Goal: Information Seeking & Learning: Learn about a topic

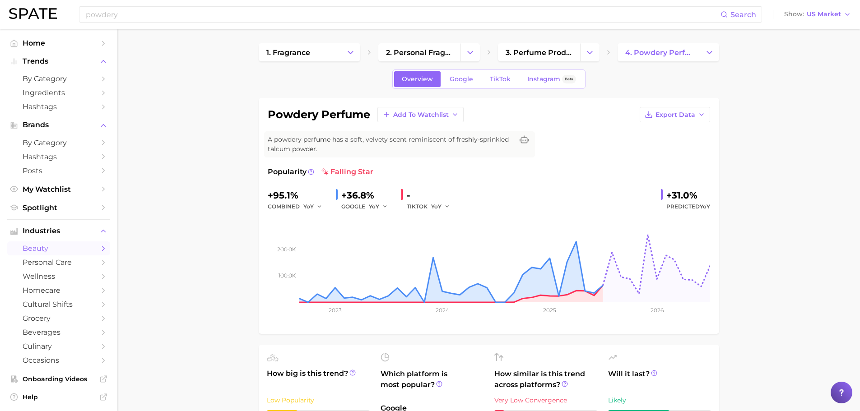
scroll to position [271, 0]
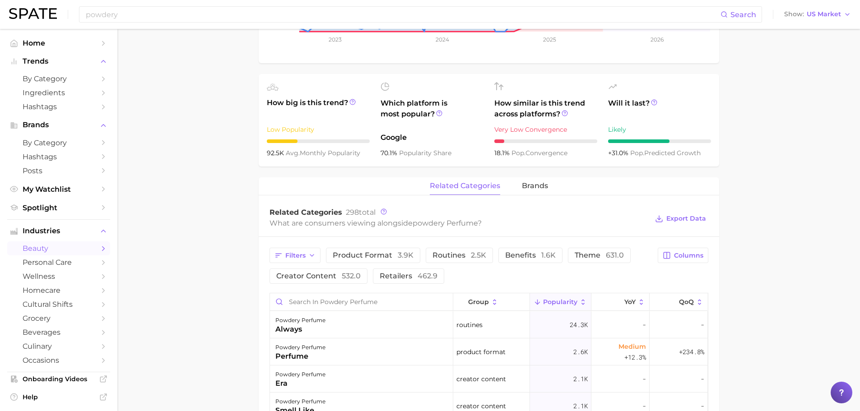
click at [108, 23] on div "powdery Search Show US Market" at bounding box center [430, 14] width 842 height 29
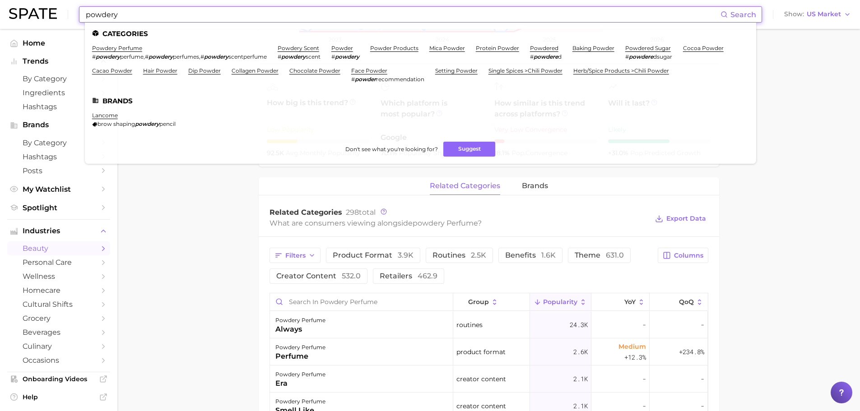
click at [108, 14] on input "powdery" at bounding box center [403, 14] width 636 height 15
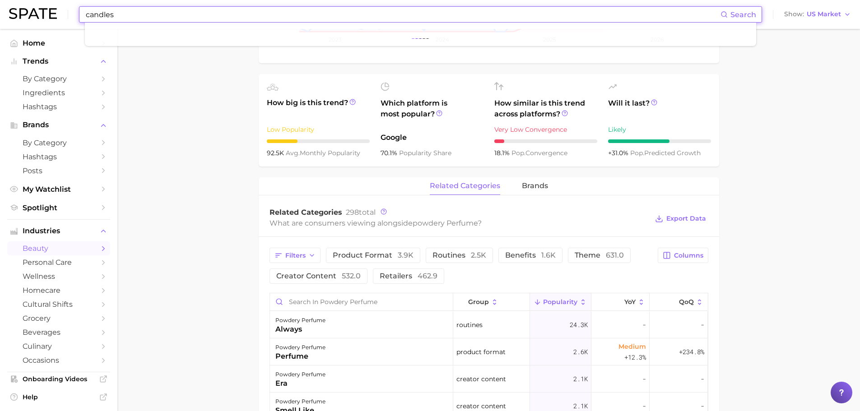
type input "candles"
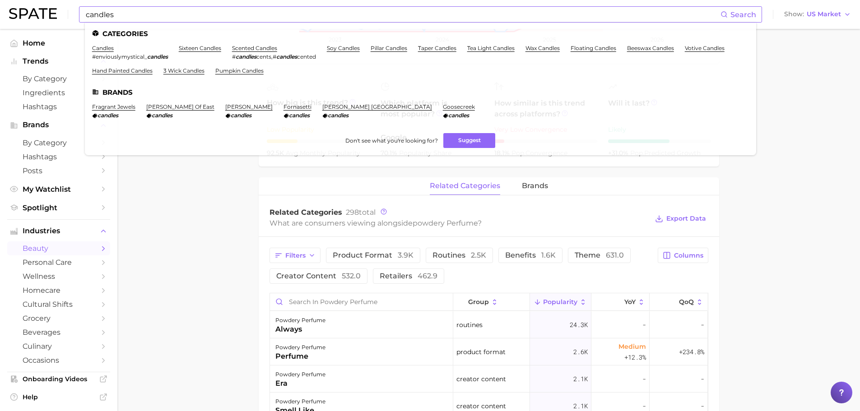
click at [99, 53] on li "candles #enviouslymystical_ candles" at bounding box center [130, 52] width 76 height 15
click at [97, 47] on link "candles" at bounding box center [103, 48] width 22 height 7
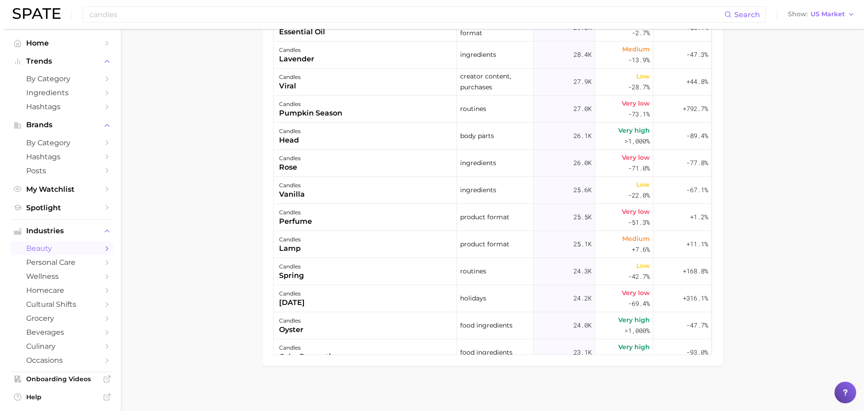
scroll to position [1354, 0]
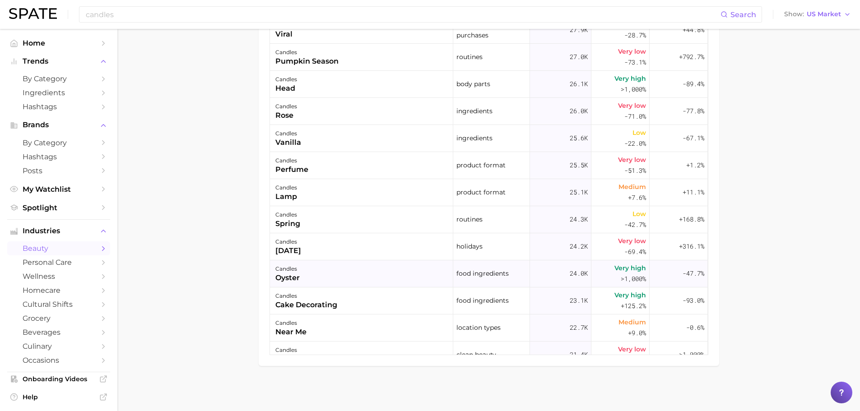
click at [358, 274] on div "candles oyster" at bounding box center [361, 273] width 183 height 27
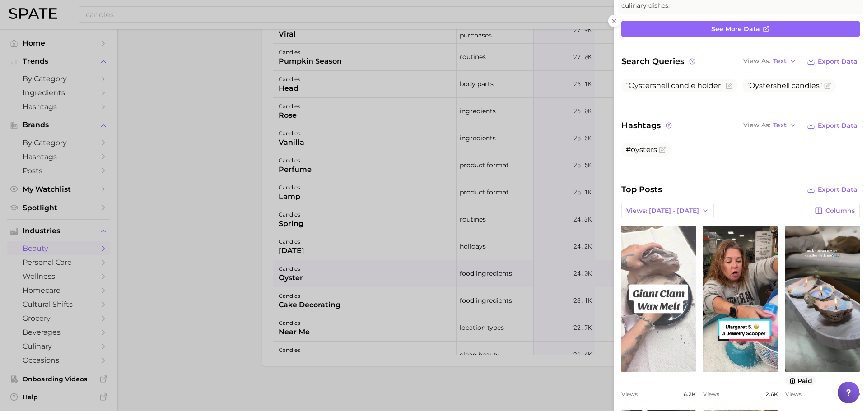
scroll to position [90, 0]
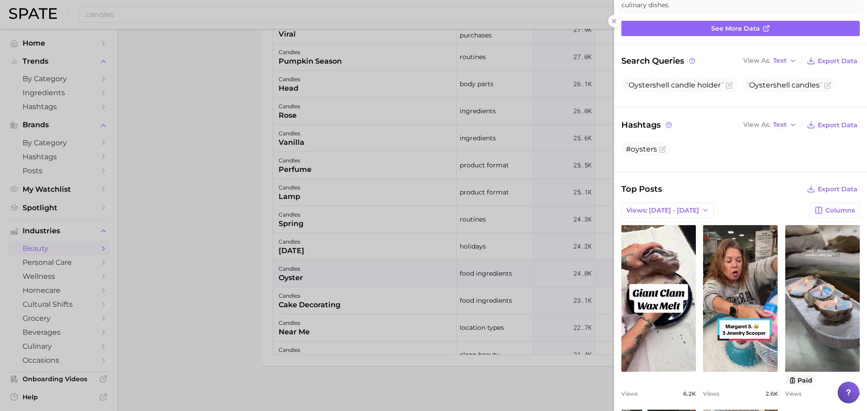
click at [186, 267] on div at bounding box center [433, 205] width 867 height 411
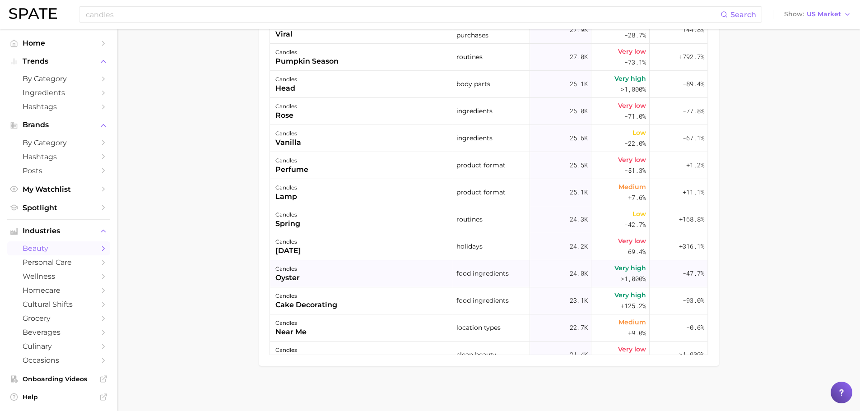
drag, startPoint x: 314, startPoint y: 278, endPoint x: 270, endPoint y: 280, distance: 44.3
click at [270, 280] on div "candles oyster" at bounding box center [361, 273] width 183 height 27
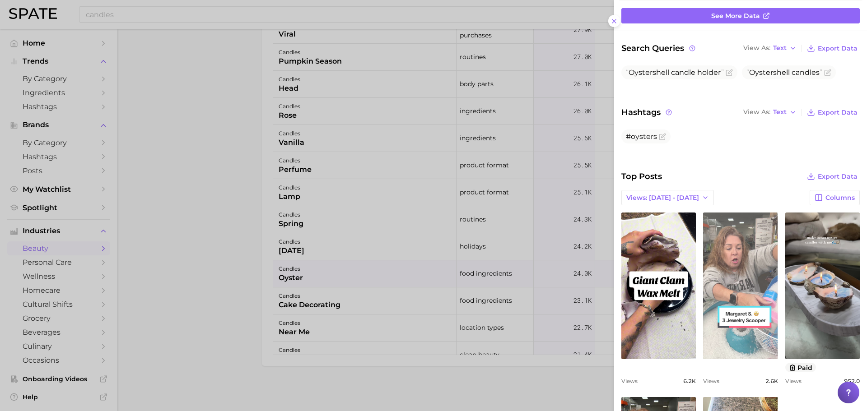
scroll to position [102, 0]
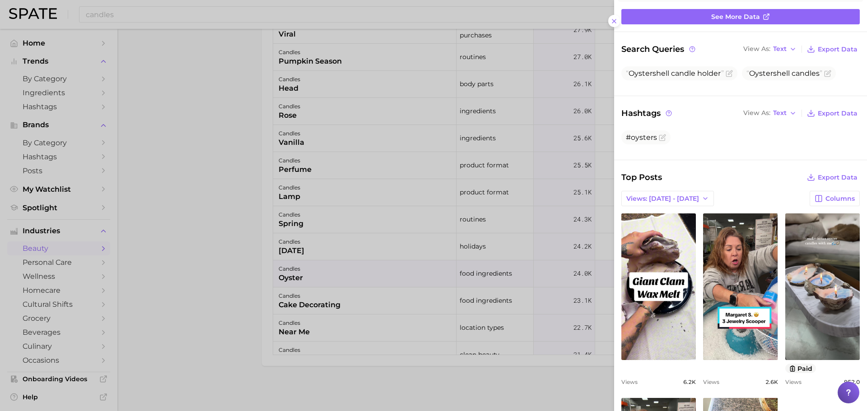
click at [421, 374] on div at bounding box center [433, 205] width 867 height 411
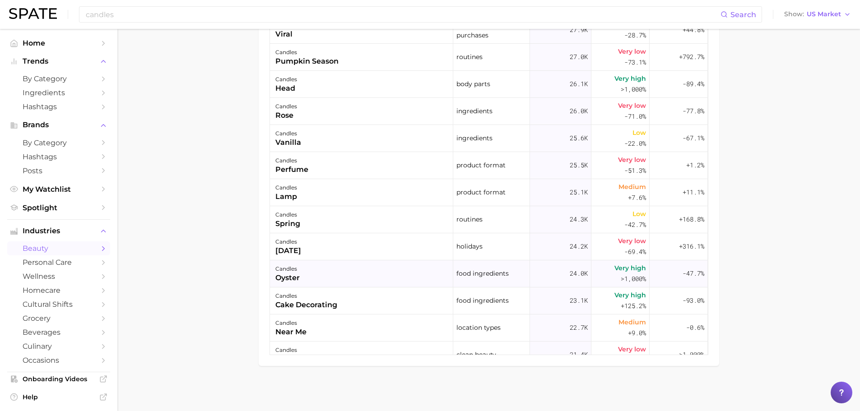
click at [282, 271] on div "candles" at bounding box center [287, 269] width 24 height 11
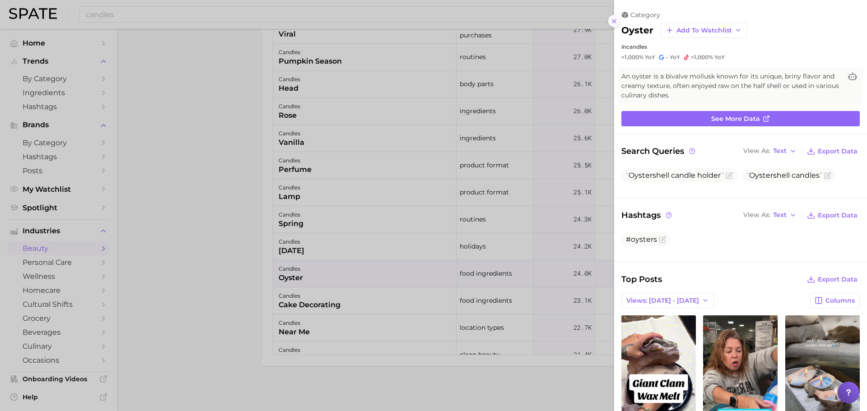
click at [612, 20] on icon at bounding box center [613, 21] width 7 height 7
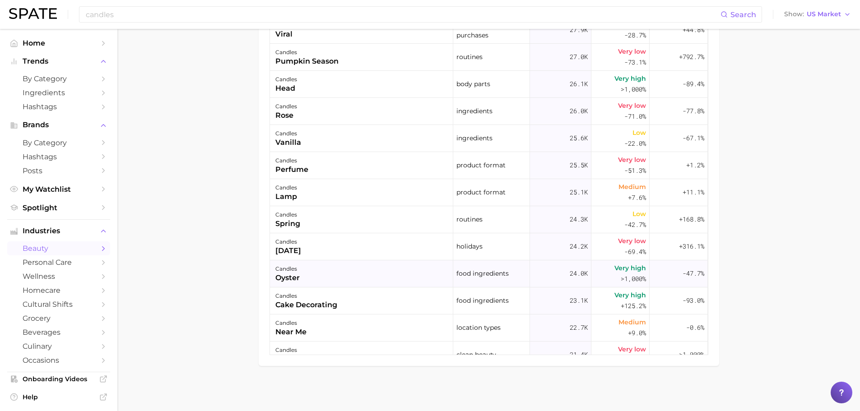
click at [631, 277] on span ">1,000%" at bounding box center [633, 278] width 25 height 9
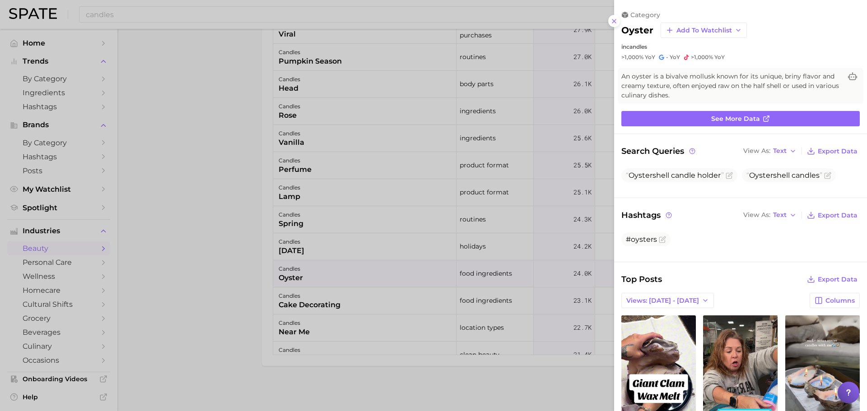
click at [604, 276] on div at bounding box center [433, 205] width 867 height 411
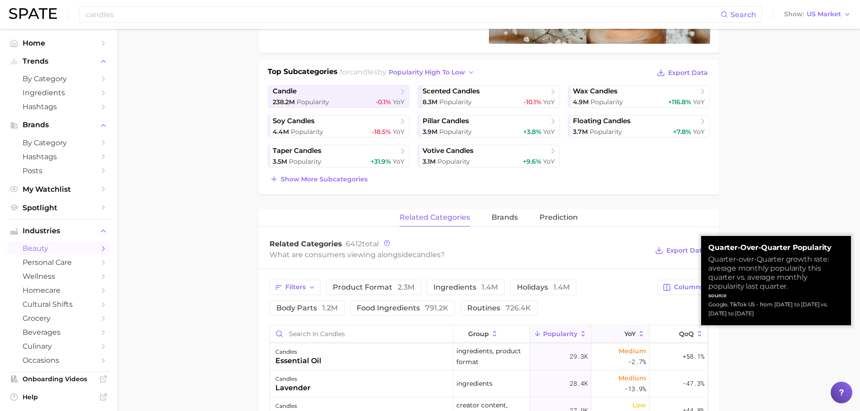
click at [624, 337] on span "YoY" at bounding box center [629, 333] width 11 height 7
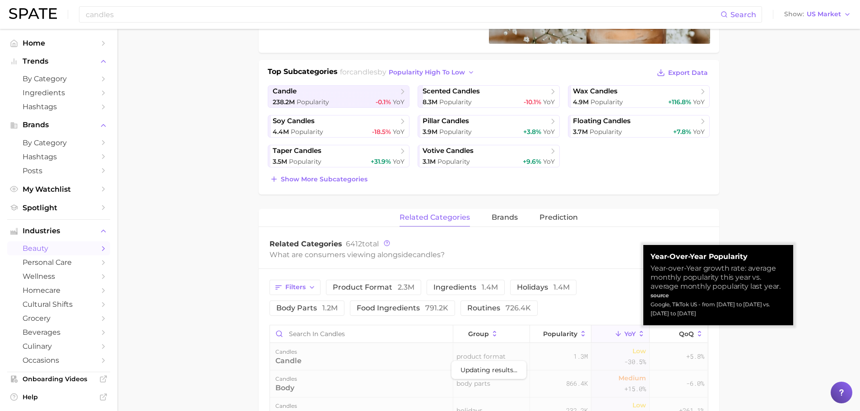
click at [624, 337] on span "YoY" at bounding box center [629, 333] width 11 height 7
drag, startPoint x: 624, startPoint y: 337, endPoint x: 602, endPoint y: 293, distance: 49.5
click at [599, 297] on div "Filters product format 2.3m ingredients 1.4m holidays 1.4m body parts 1.2m food…" at bounding box center [460, 298] width 383 height 36
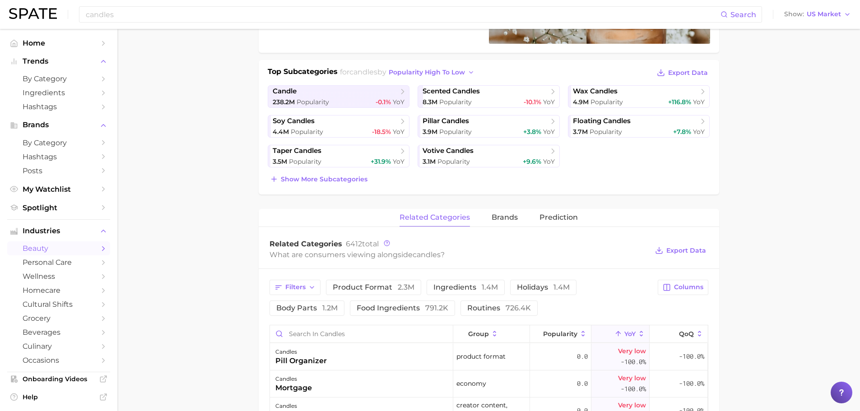
click at [729, 200] on main "1. fragrance 2. home fragrance 3. candles 4. Subcategory Overview Google TikTok…" at bounding box center [488, 320] width 743 height 944
click at [688, 287] on span "Columns" at bounding box center [688, 287] width 29 height 8
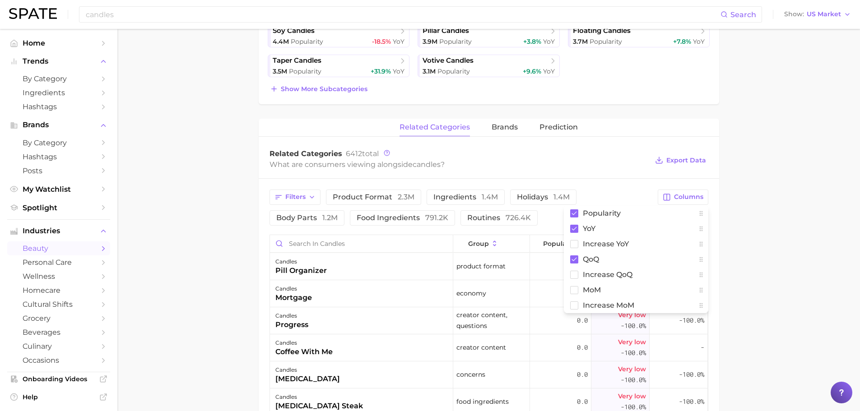
click at [832, 209] on main "1. fragrance 2. home fragrance 3. candles 4. Subcategory Overview Google TikTok…" at bounding box center [488, 230] width 743 height 944
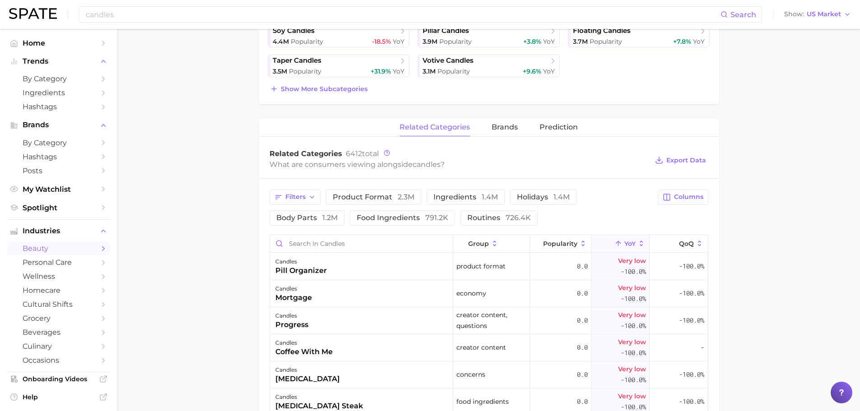
click at [211, 227] on main "1. fragrance 2. home fragrance 3. candles 4. Subcategory Overview Google TikTok…" at bounding box center [488, 230] width 743 height 944
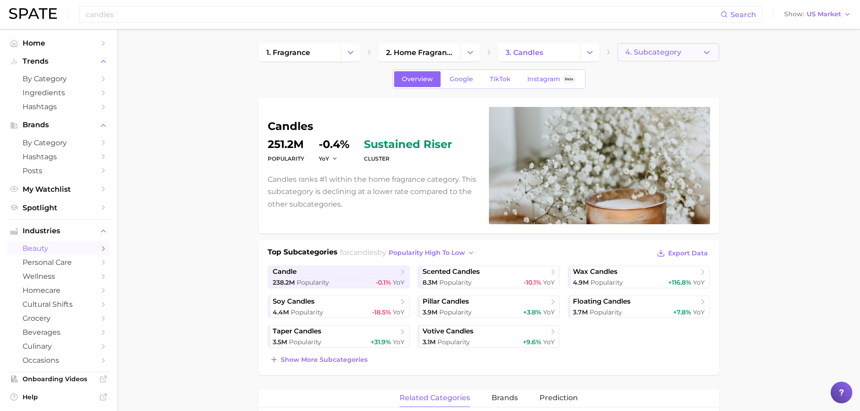
click at [665, 56] on span "4. Subcategory" at bounding box center [653, 52] width 56 height 8
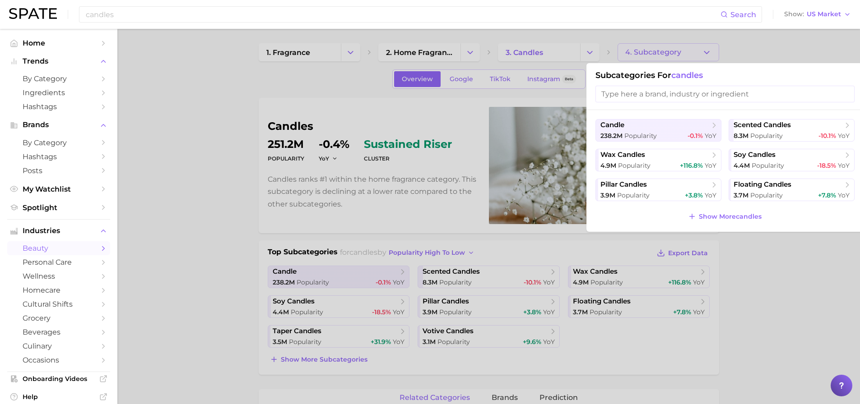
click at [665, 56] on div at bounding box center [430, 202] width 860 height 404
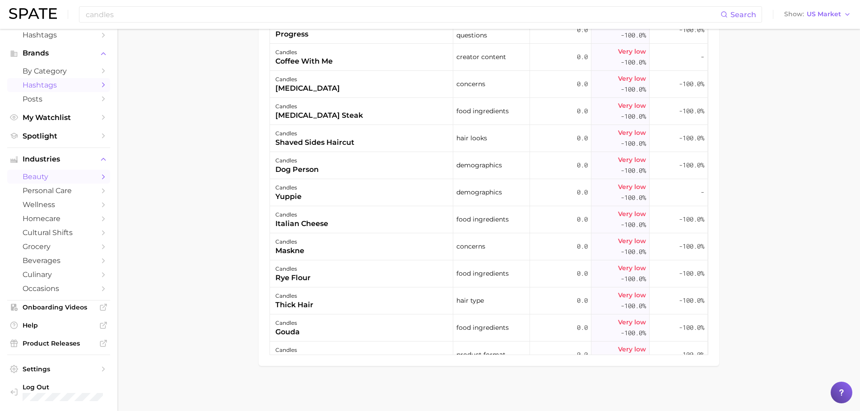
click at [57, 82] on span "Hashtags" at bounding box center [59, 85] width 72 height 9
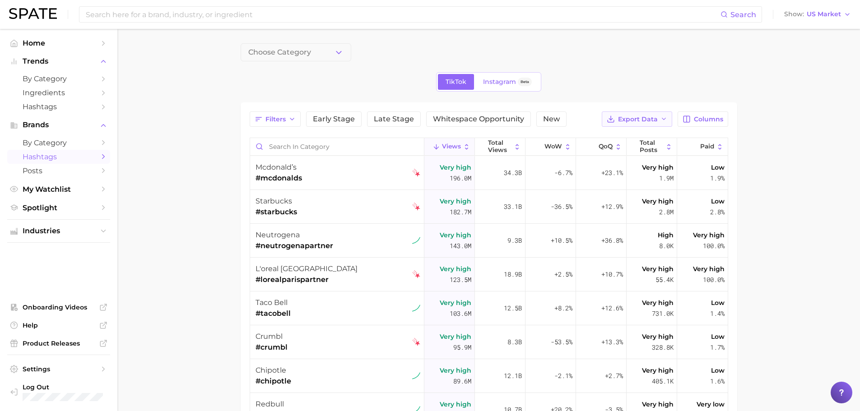
click at [649, 122] on span "Export Data" at bounding box center [638, 120] width 40 height 8
click at [606, 148] on span "QoQ" at bounding box center [606, 146] width 14 height 7
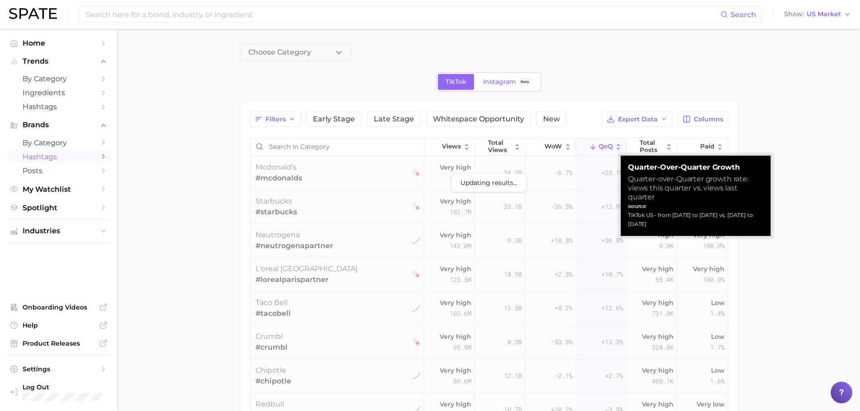
click at [606, 148] on span "QoQ" at bounding box center [606, 146] width 14 height 7
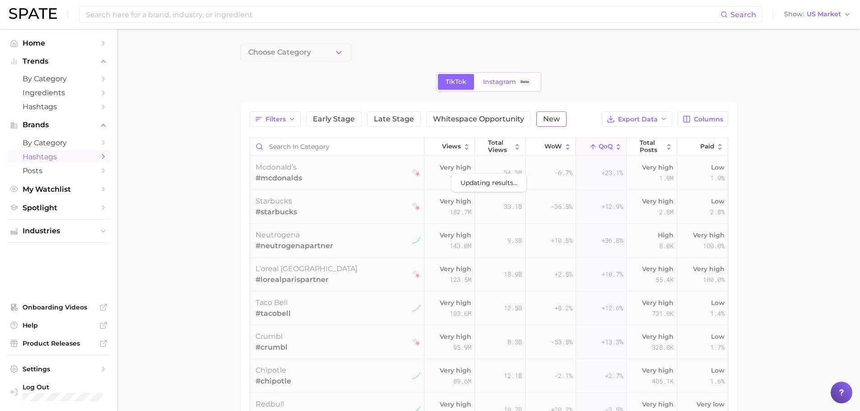
click at [545, 121] on span "New" at bounding box center [551, 119] width 17 height 7
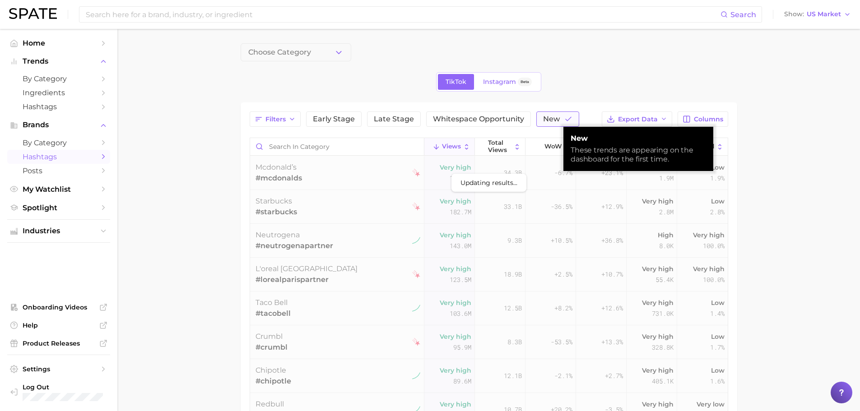
click at [545, 121] on span "New" at bounding box center [551, 119] width 17 height 7
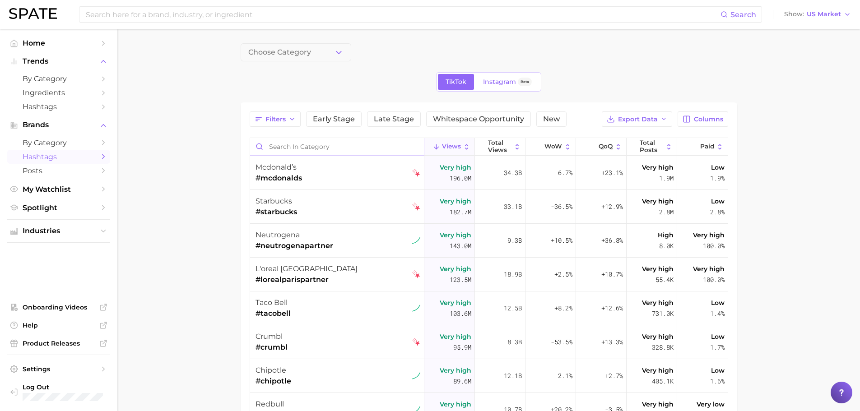
click at [294, 145] on input "Search in category" at bounding box center [337, 146] width 174 height 17
click at [51, 143] on span "by Category" at bounding box center [59, 143] width 72 height 9
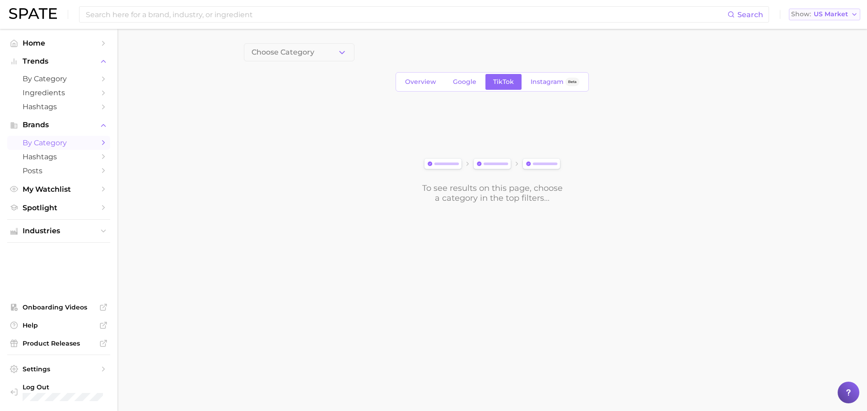
click at [828, 15] on span "US Market" at bounding box center [830, 14] width 34 height 5
click at [760, 50] on main "Choose Category Overview Google TikTok Instagram Beta To see results on this pa…" at bounding box center [491, 138] width 749 height 219
click at [292, 56] on span "Choose Category" at bounding box center [282, 52] width 63 height 8
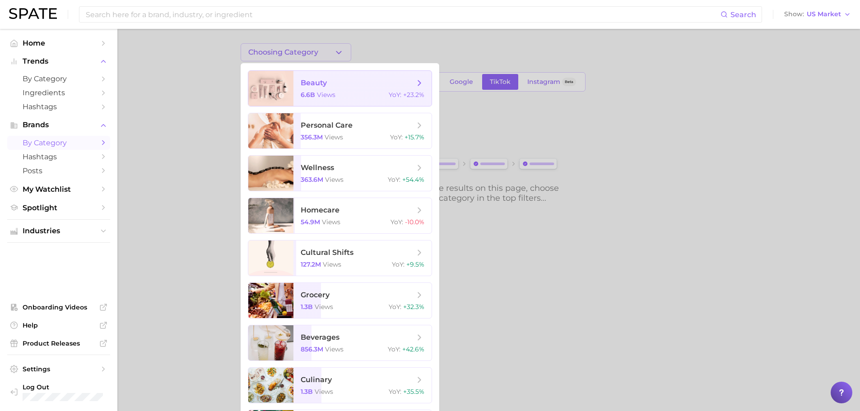
click at [339, 77] on span "beauty 6.6b views YoY : +23.2%" at bounding box center [362, 88] width 138 height 35
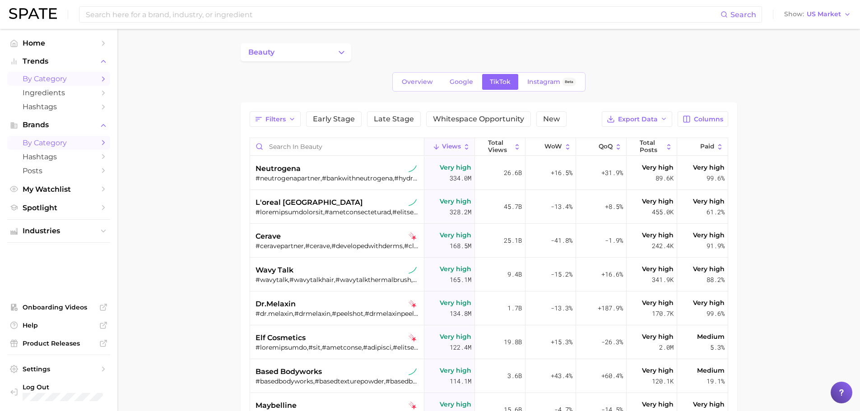
click at [58, 79] on span "by Category" at bounding box center [59, 78] width 72 height 9
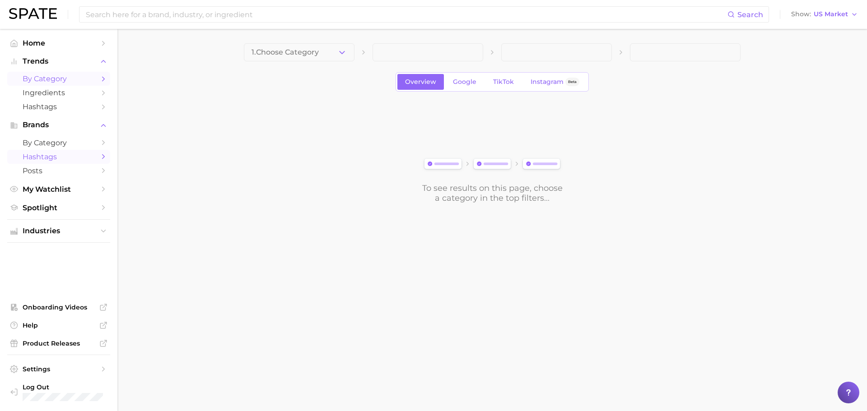
click at [52, 153] on span "Hashtags" at bounding box center [59, 157] width 72 height 9
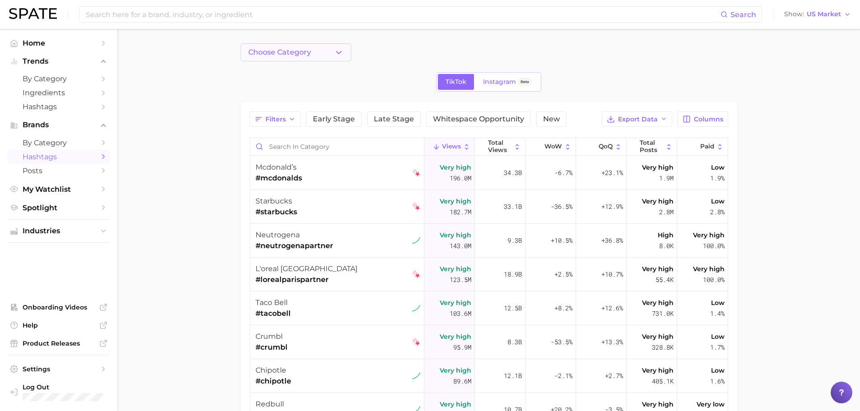
click at [343, 57] on icon "button" at bounding box center [338, 52] width 9 height 9
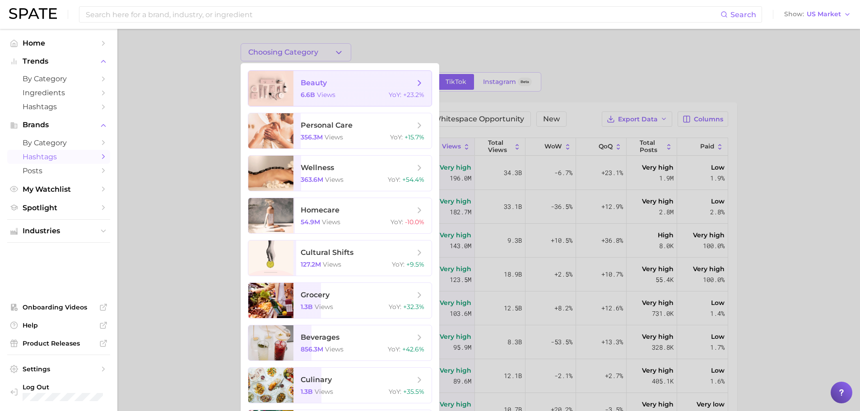
click at [341, 91] on div "6.6b views YoY : +23.2%" at bounding box center [363, 95] width 124 height 8
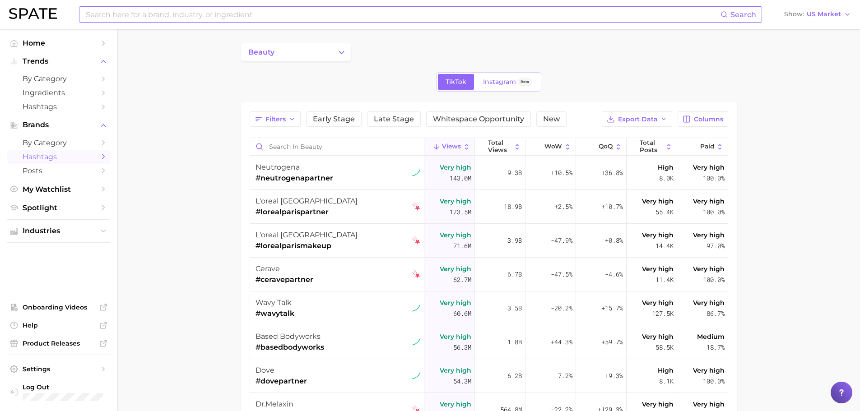
click at [220, 6] on div "Search" at bounding box center [420, 14] width 683 height 16
click at [226, 20] on input at bounding box center [403, 14] width 636 height 15
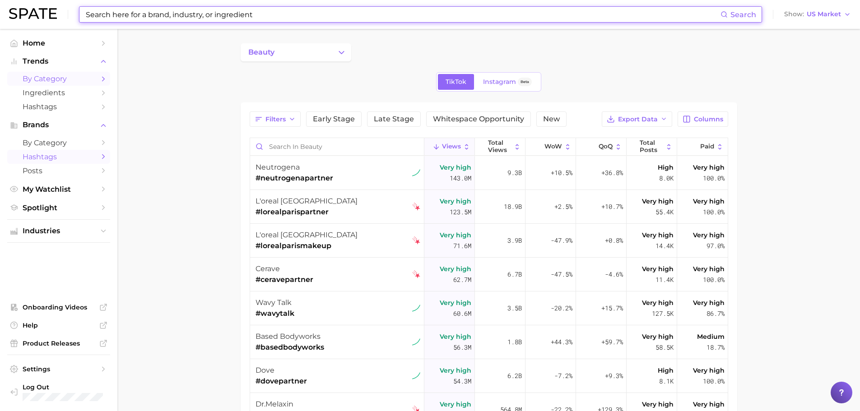
click at [63, 80] on span "by Category" at bounding box center [59, 78] width 72 height 9
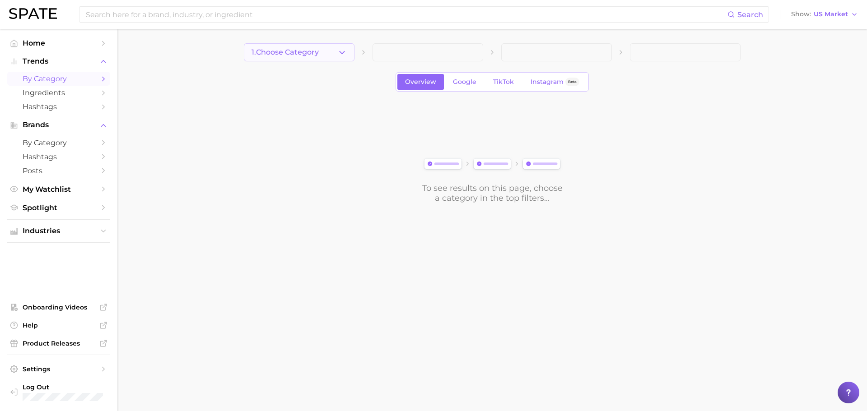
click at [334, 57] on button "1. Choose Category" at bounding box center [299, 52] width 111 height 18
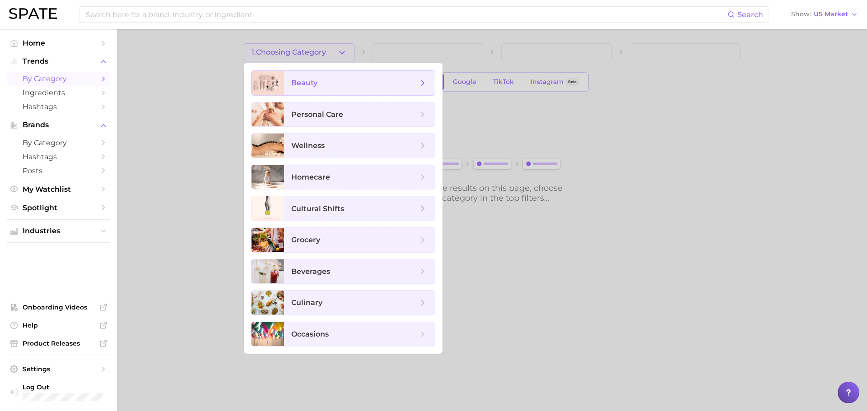
click at [330, 92] on span "beauty" at bounding box center [359, 83] width 151 height 24
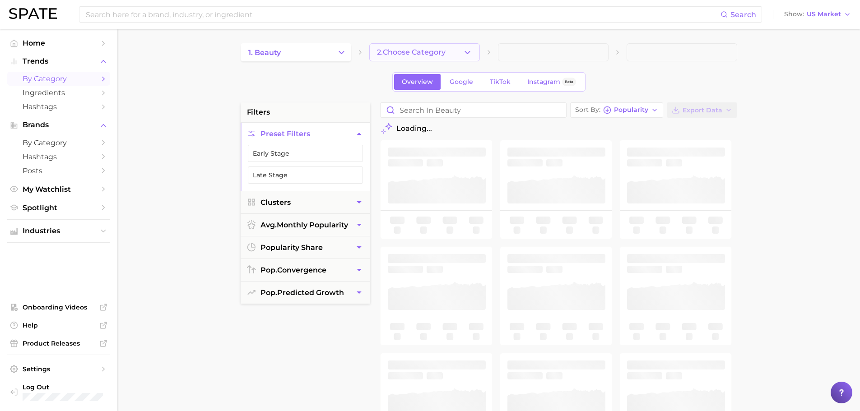
click at [436, 55] on span "2. Choose Category" at bounding box center [411, 52] width 69 height 8
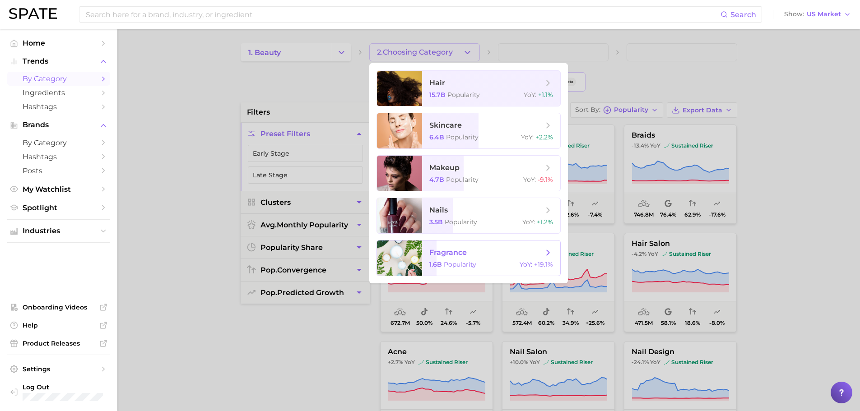
click at [482, 247] on span "fragrance 1.6b Popularity YoY : +19.1%" at bounding box center [491, 258] width 138 height 35
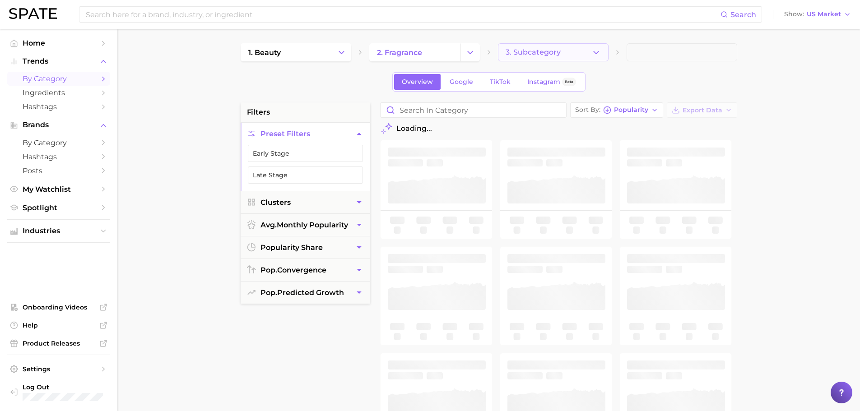
click at [543, 51] on span "3. Subcategory" at bounding box center [533, 52] width 55 height 8
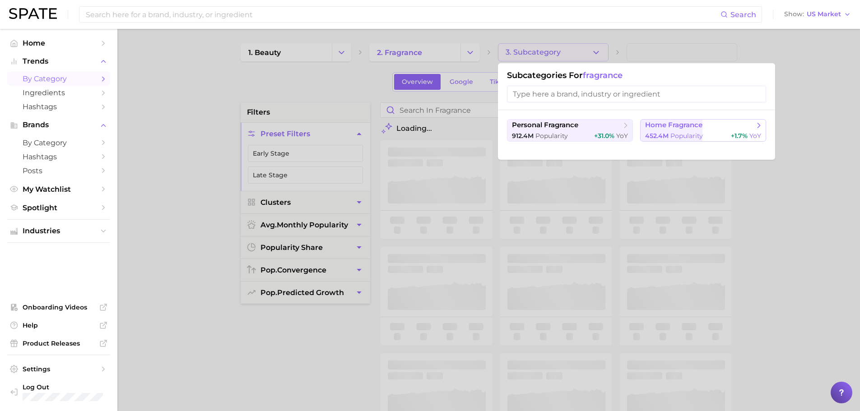
click at [659, 124] on span "home fragrance" at bounding box center [673, 125] width 57 height 9
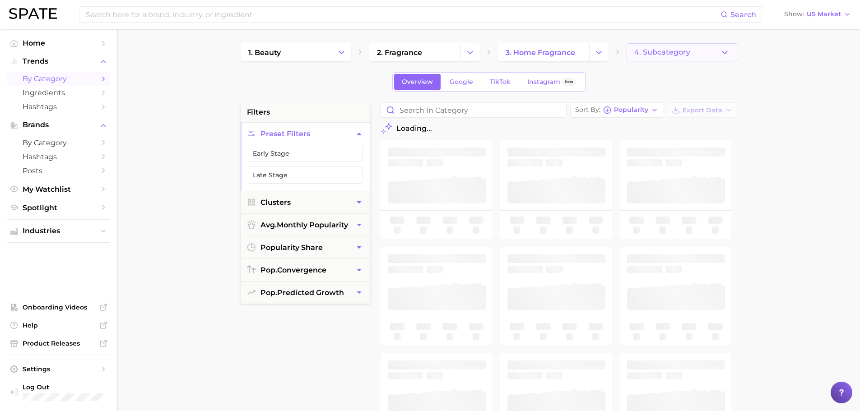
click at [660, 52] on span "4. Subcategory" at bounding box center [662, 52] width 56 height 8
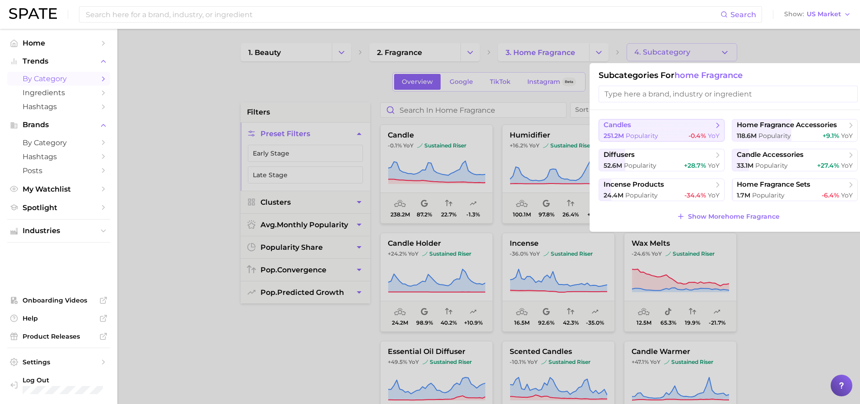
click at [673, 130] on span "candles" at bounding box center [658, 125] width 110 height 9
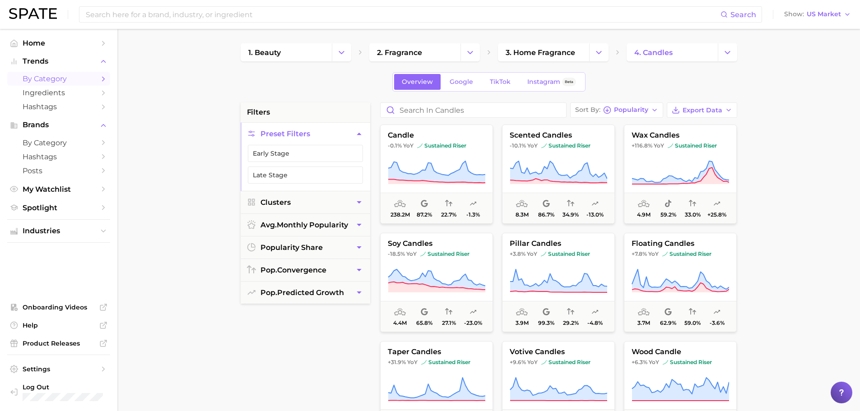
click at [260, 130] on button "Preset Filters" at bounding box center [306, 134] width 130 height 22
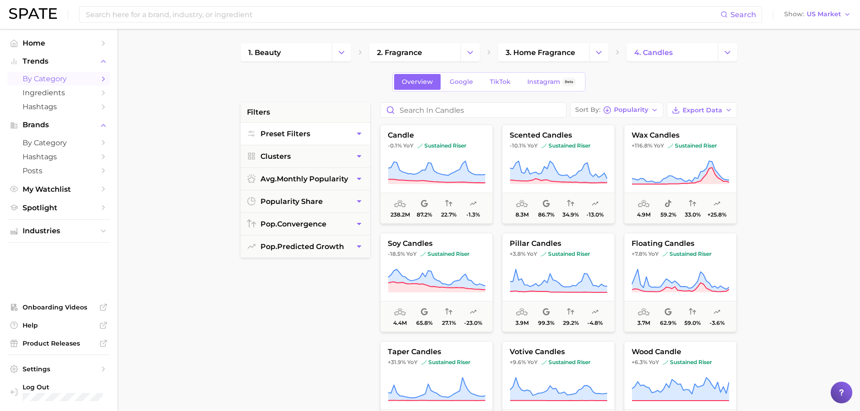
click at [260, 130] on button "Preset Filters" at bounding box center [306, 134] width 130 height 22
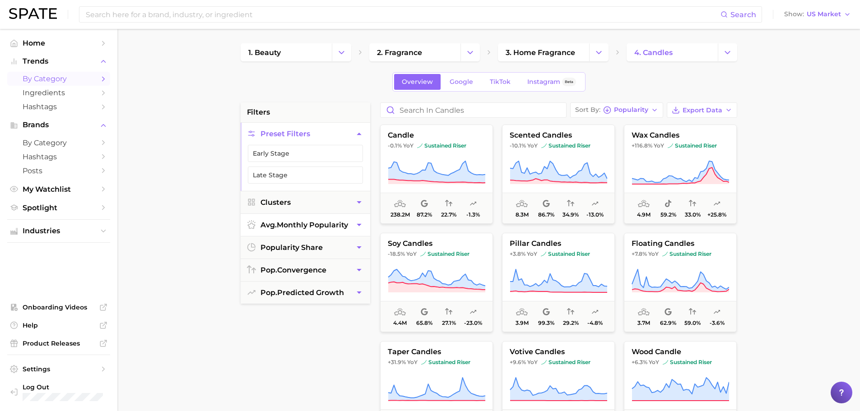
click at [285, 219] on button "avg. monthly popularity" at bounding box center [306, 225] width 130 height 22
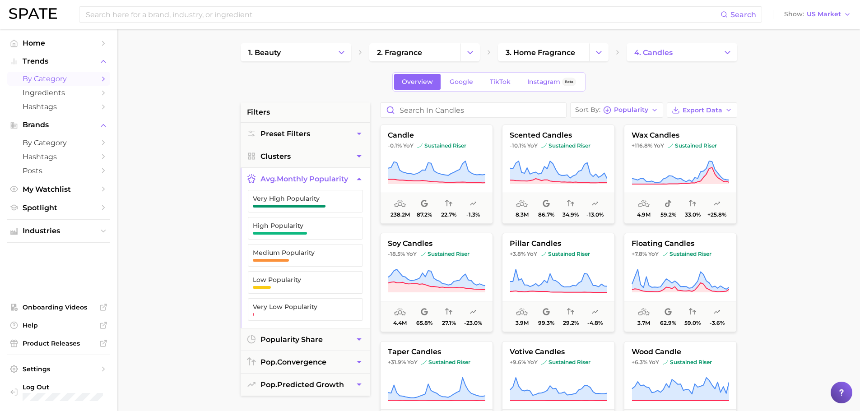
click at [285, 219] on button "High Popularity" at bounding box center [305, 228] width 115 height 23
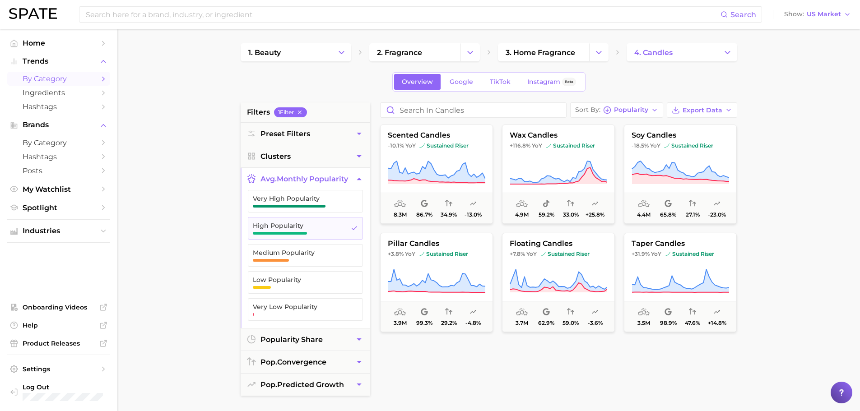
click at [196, 272] on main "1. beauty 2. fragrance 3. home fragrance 4. candles Overview Google TikTok Inst…" at bounding box center [488, 371] width 743 height 685
click at [480, 114] on input "Search in candles" at bounding box center [474, 110] width 186 height 14
click at [680, 110] on icon "button" at bounding box center [676, 110] width 8 height 8
click at [763, 171] on main "1. beauty 2. fragrance 3. home fragrance 4. candles Overview Google TikTok Inst…" at bounding box center [488, 371] width 743 height 685
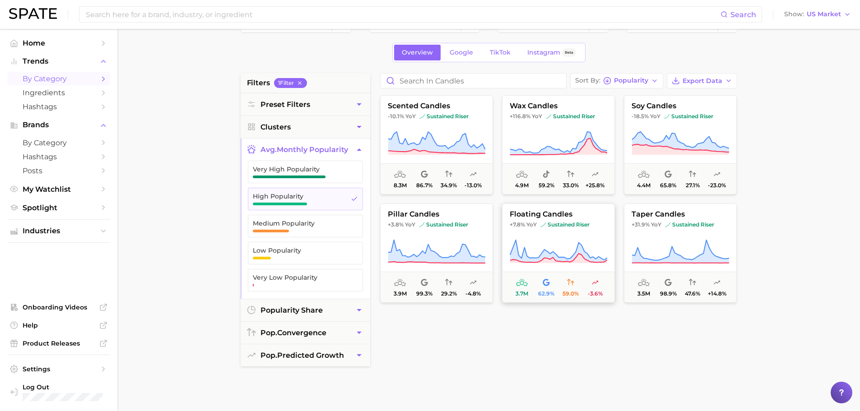
scroll to position [45, 0]
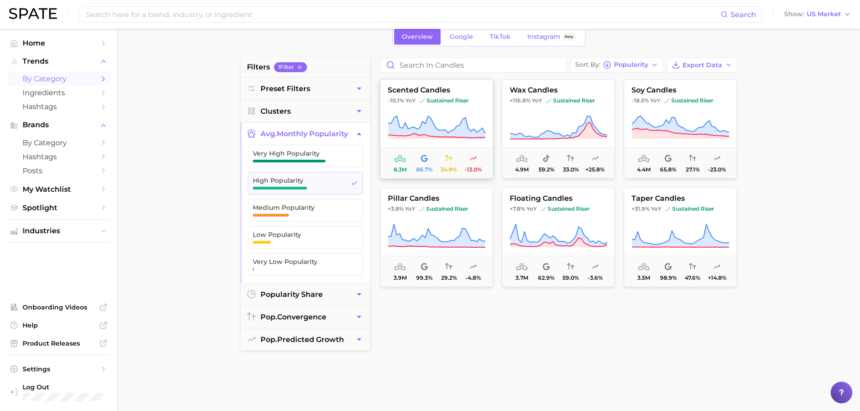
click at [442, 123] on icon at bounding box center [436, 127] width 97 height 25
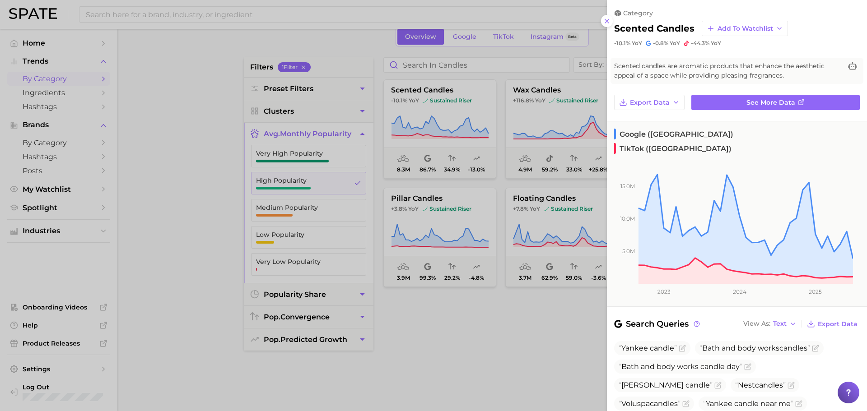
click at [172, 169] on div at bounding box center [433, 205] width 867 height 411
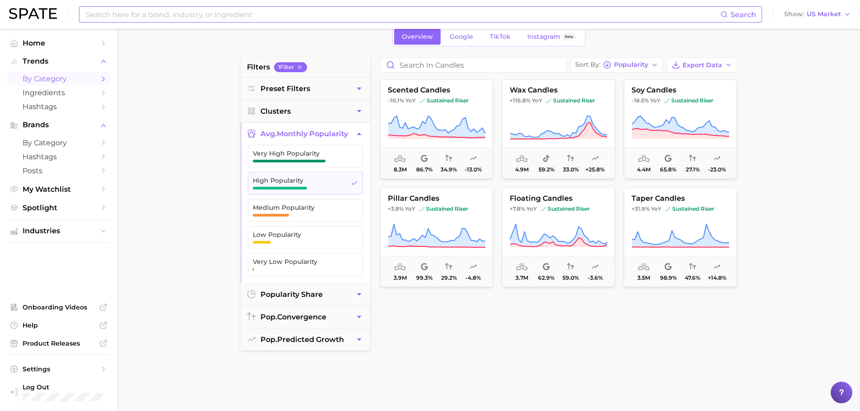
click at [140, 15] on input at bounding box center [403, 14] width 636 height 15
click at [425, 101] on span "sustained riser" at bounding box center [443, 100] width 49 height 7
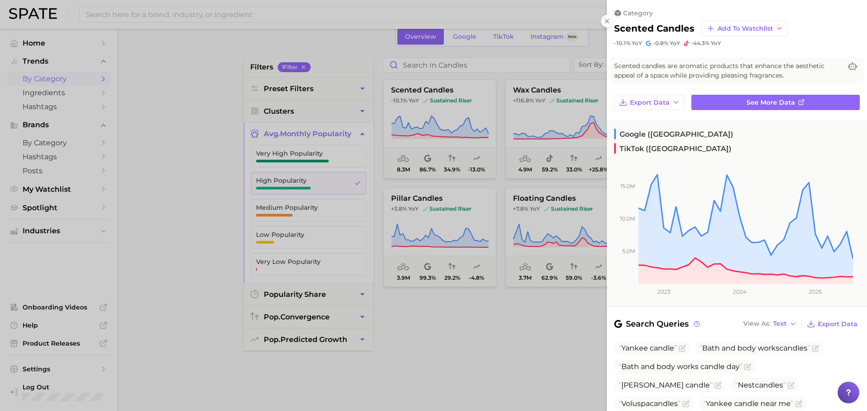
click at [208, 195] on div at bounding box center [433, 205] width 867 height 411
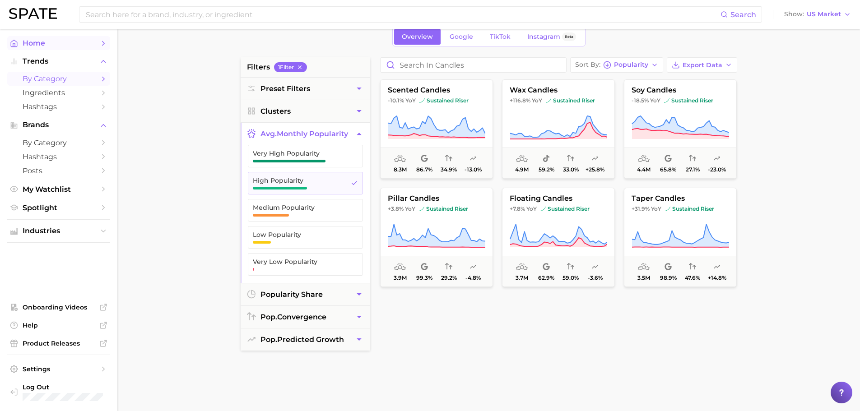
click at [50, 43] on span "Home" at bounding box center [59, 43] width 72 height 9
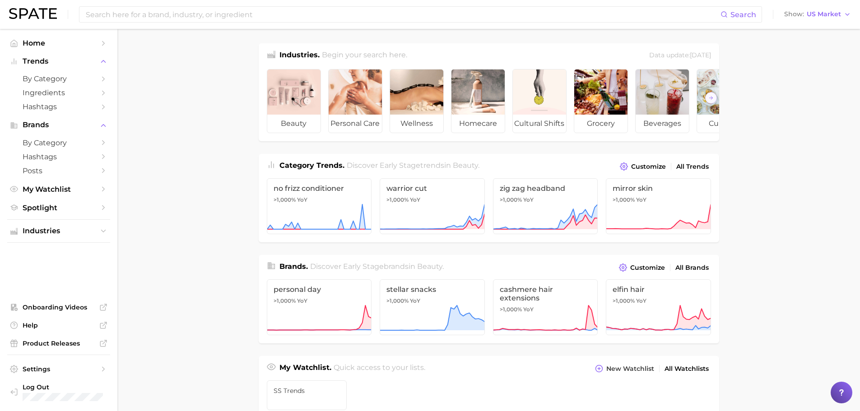
click at [664, 55] on div "Data update: [DATE]" at bounding box center [680, 56] width 62 height 12
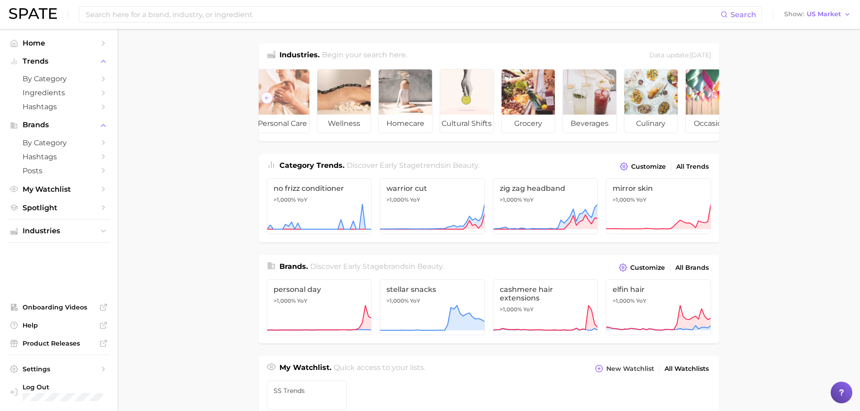
scroll to position [0, 101]
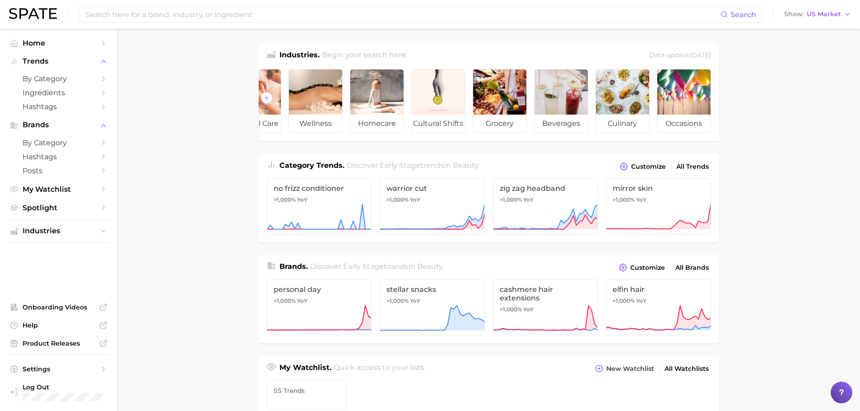
click at [790, 166] on main "Industries. Begin your search here. Data update: [DATE] beauty personal care we…" at bounding box center [488, 381] width 743 height 705
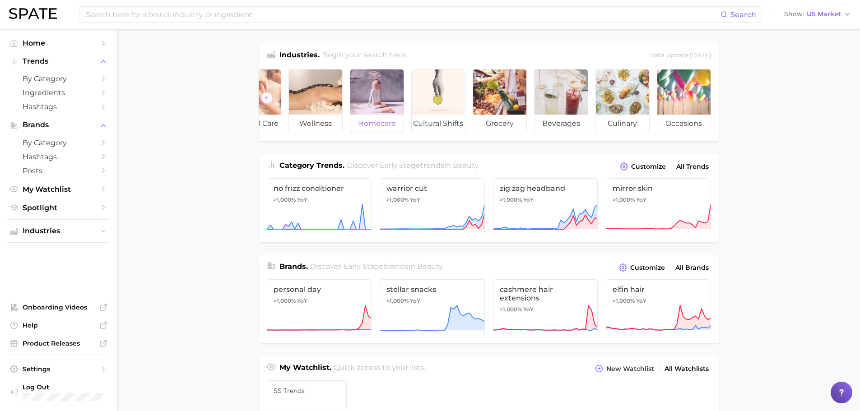
click at [383, 109] on div at bounding box center [376, 92] width 53 height 45
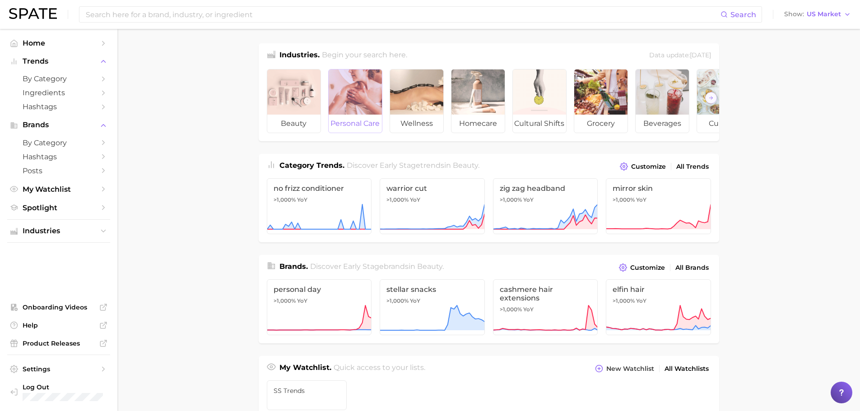
click at [357, 88] on div at bounding box center [355, 92] width 53 height 45
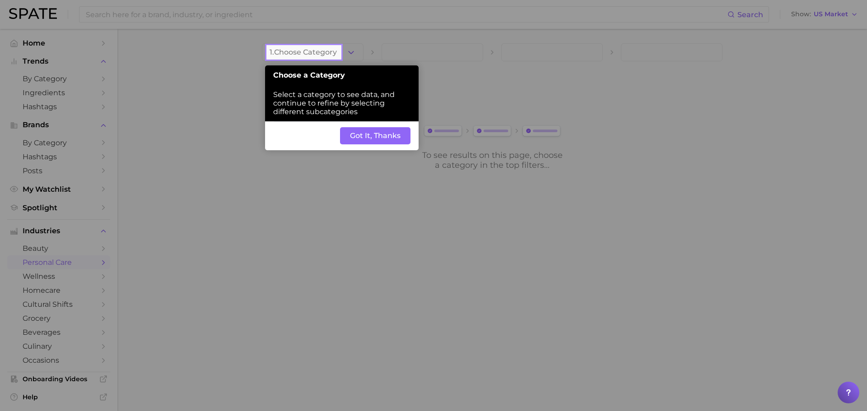
click at [375, 136] on button "Got It, Thanks" at bounding box center [375, 135] width 70 height 17
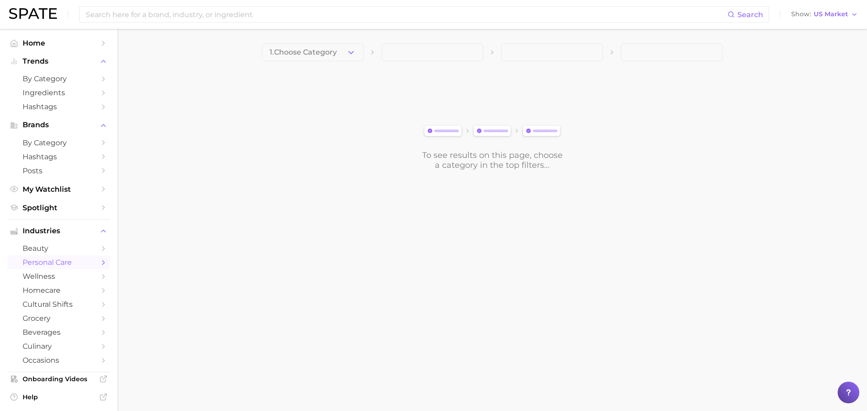
click at [351, 53] on polyline "button" at bounding box center [350, 52] width 5 height 2
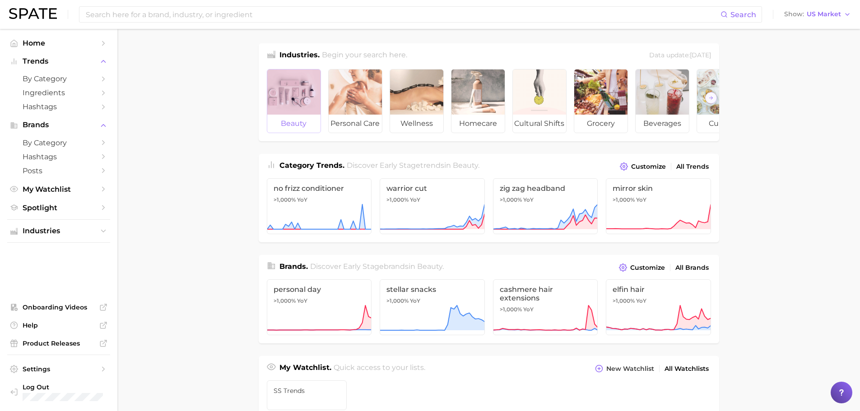
click at [301, 116] on span "beauty" at bounding box center [293, 124] width 53 height 18
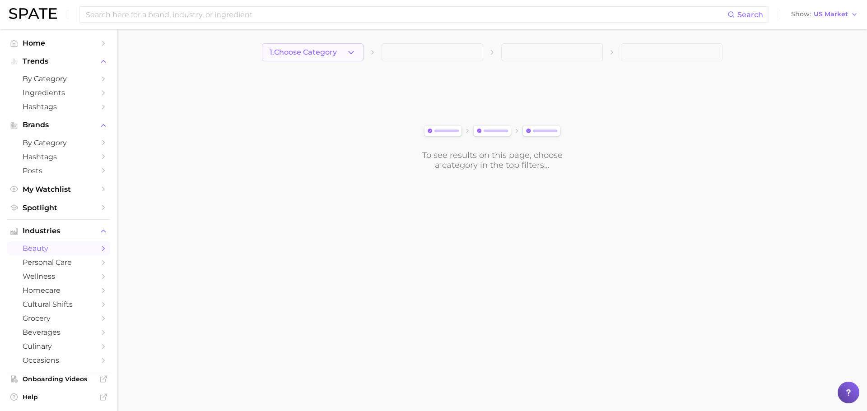
click at [352, 50] on icon "button" at bounding box center [350, 52] width 9 height 9
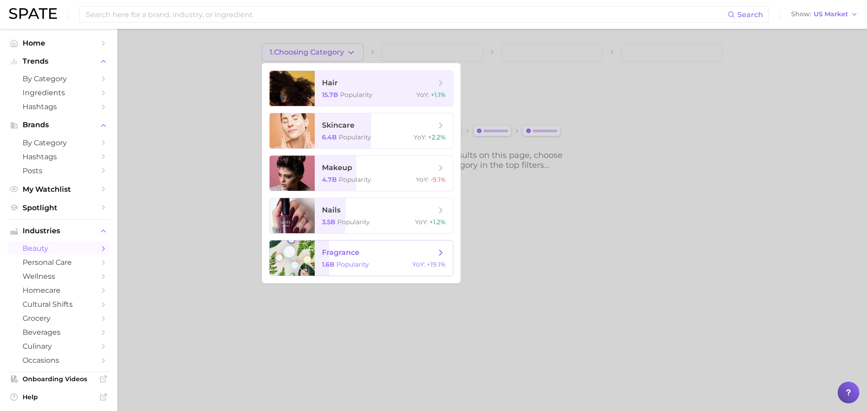
click at [374, 251] on span "fragrance" at bounding box center [379, 253] width 114 height 10
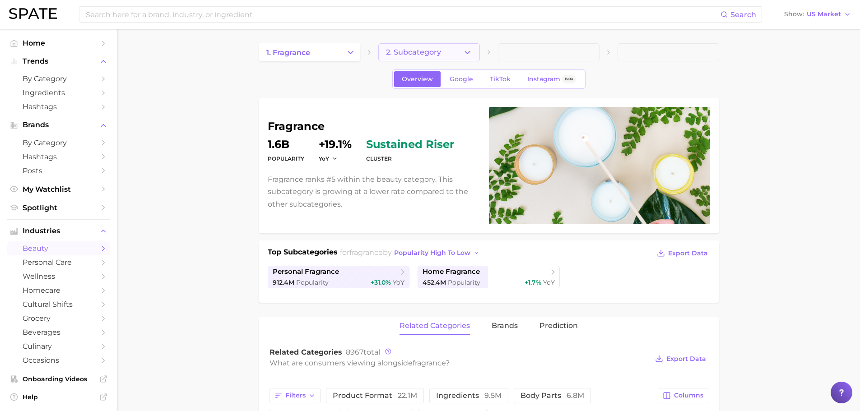
click at [463, 51] on icon "button" at bounding box center [467, 52] width 9 height 9
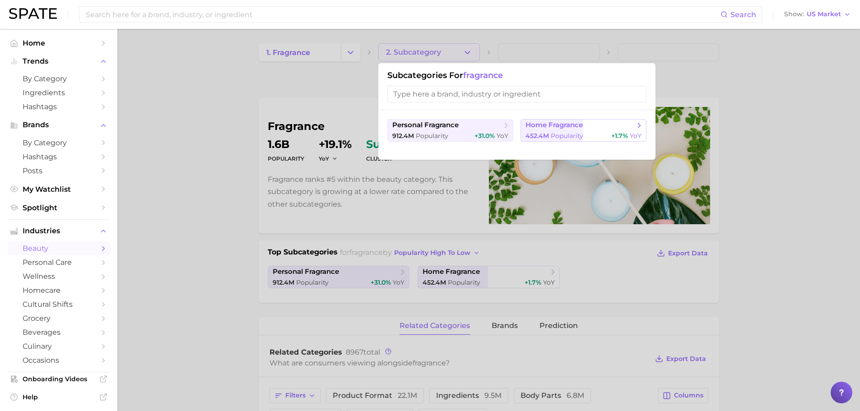
click at [549, 125] on span "home fragrance" at bounding box center [553, 125] width 57 height 9
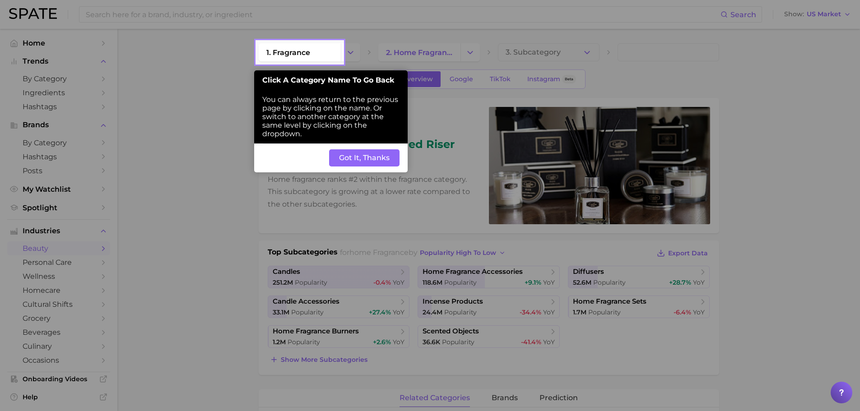
click at [368, 158] on button "Got It, Thanks" at bounding box center [364, 157] width 70 height 17
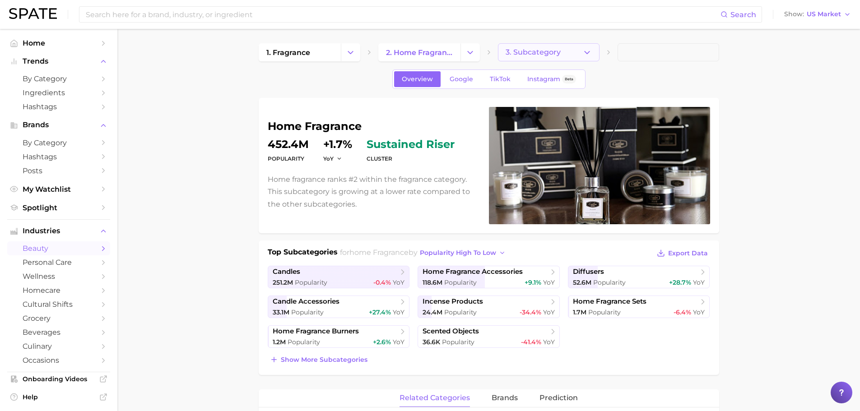
click at [562, 51] on button "3. Subcategory" at bounding box center [549, 52] width 102 height 18
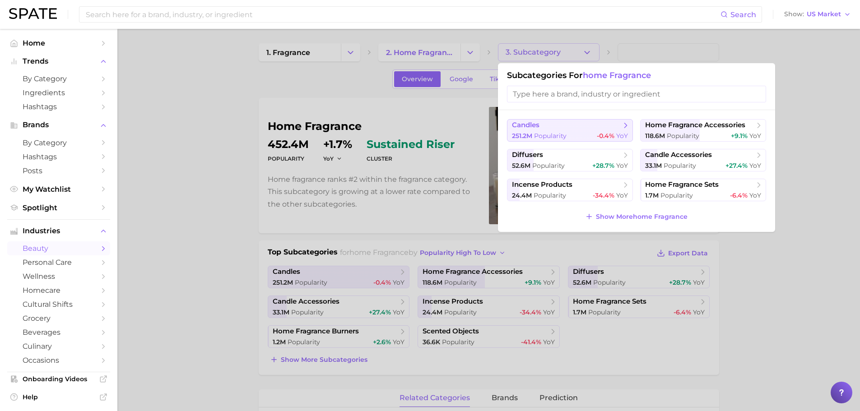
click at [537, 125] on span "candles" at bounding box center [526, 125] width 28 height 9
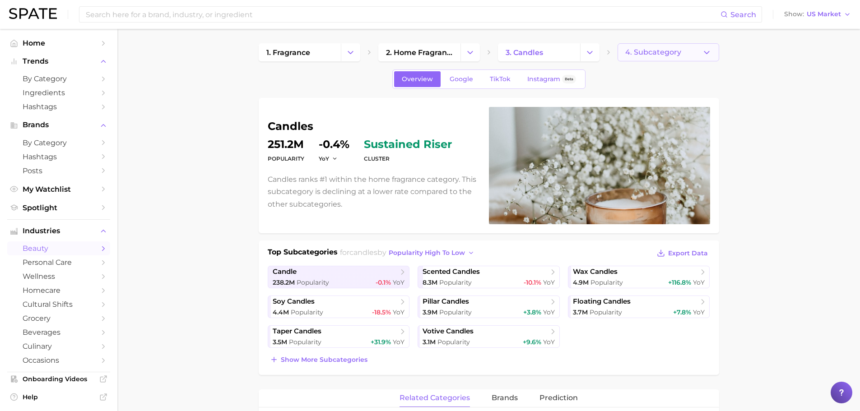
click at [648, 51] on span "4. Subcategory" at bounding box center [653, 52] width 56 height 8
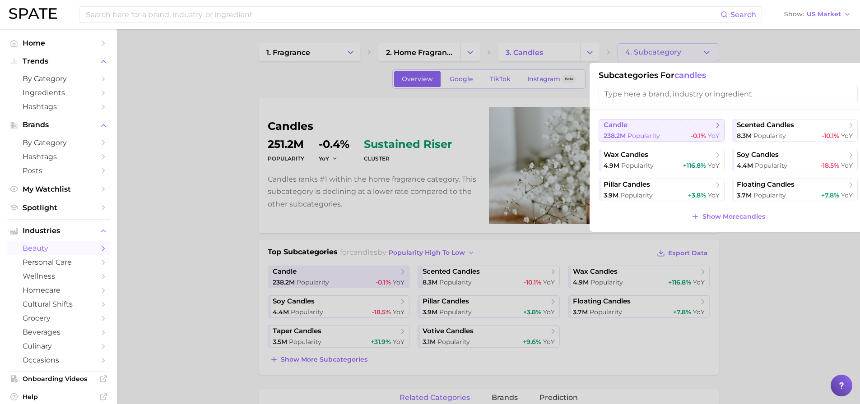
click at [631, 124] on span "candle" at bounding box center [658, 125] width 110 height 9
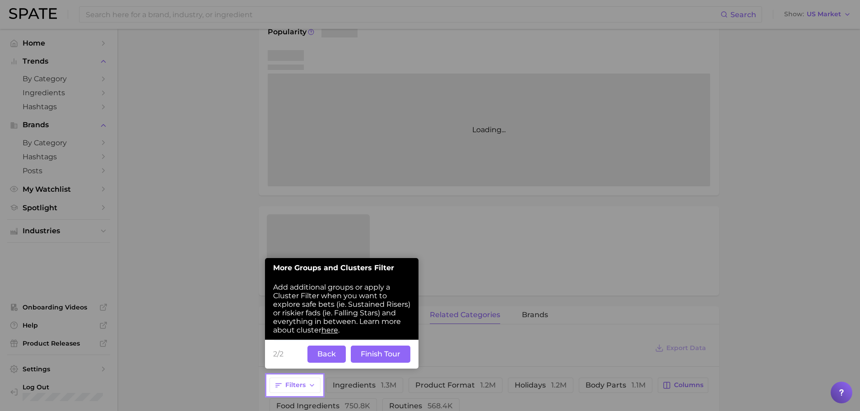
scroll to position [144, 0]
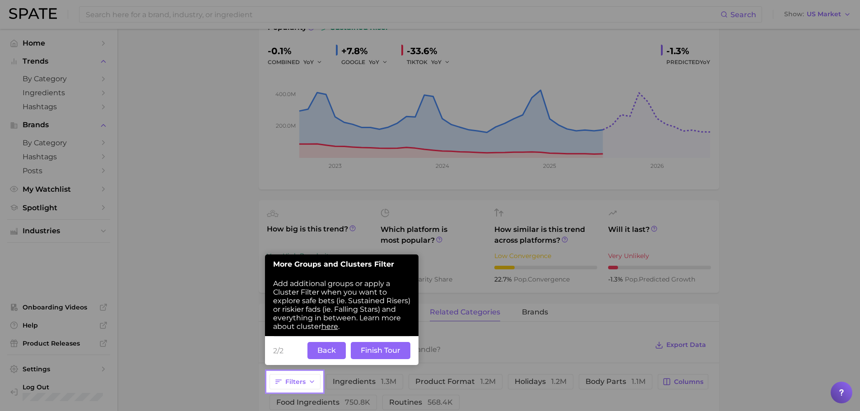
click at [394, 350] on button "Finish Tour" at bounding box center [381, 350] width 60 height 17
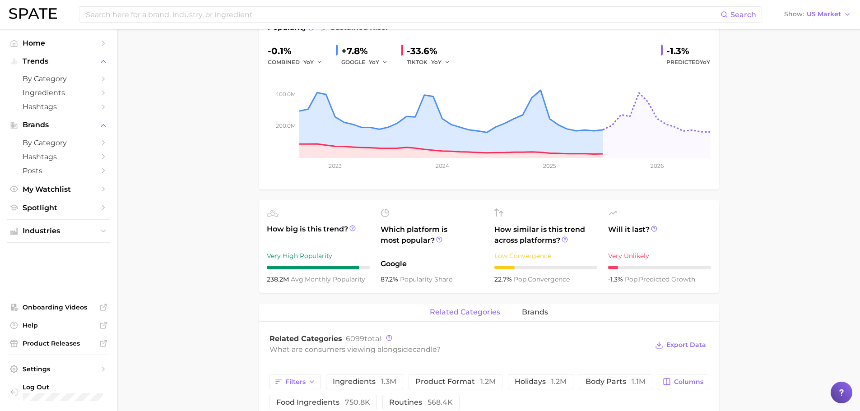
click at [232, 250] on main "1. fragrance 2. home fragrance 3. candles 4. candle Overview Google TikTok Inst…" at bounding box center [488, 385] width 743 height 1002
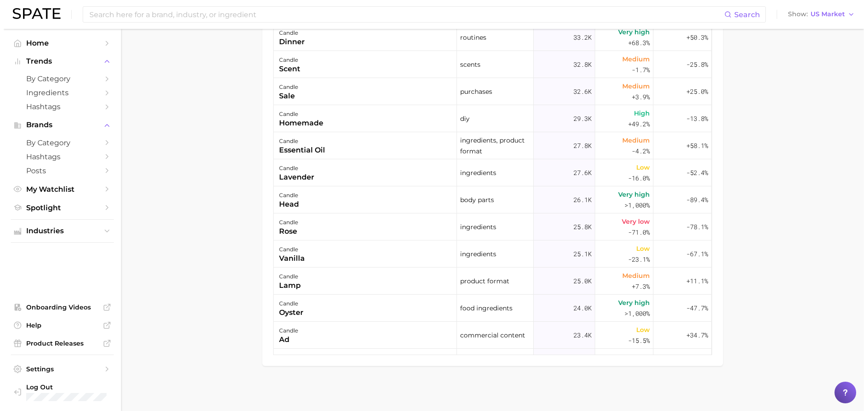
scroll to position [948, 0]
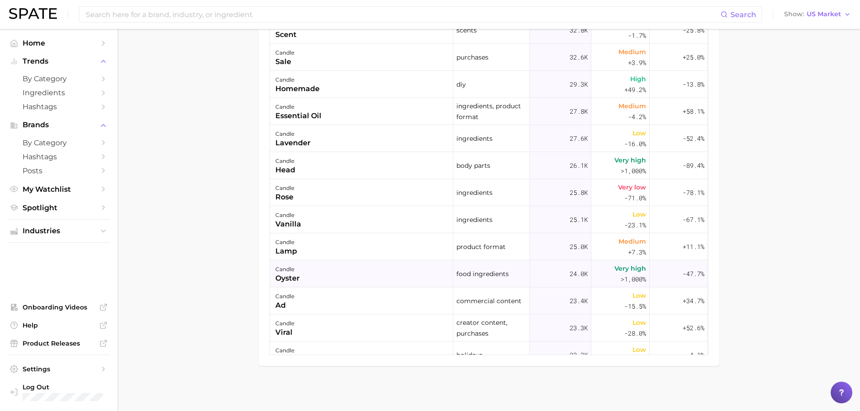
drag, startPoint x: 608, startPoint y: 267, endPoint x: 654, endPoint y: 285, distance: 50.3
click at [654, 285] on button "candle oyster food ingredients 24.0k Very high >1,000% -47.7%" at bounding box center [489, 273] width 438 height 27
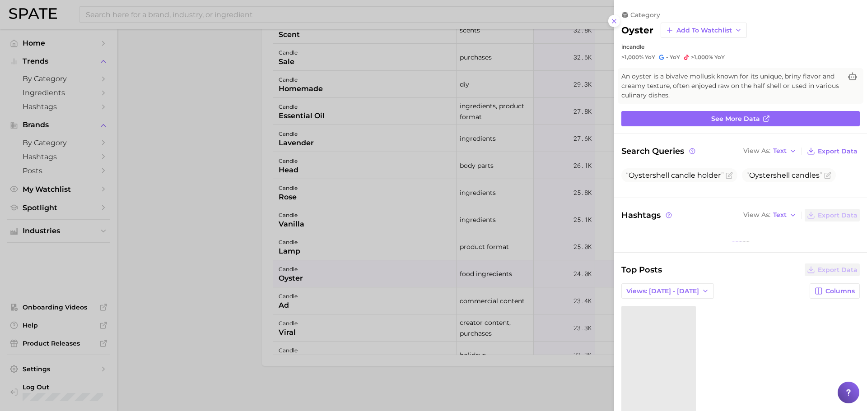
click at [557, 388] on div at bounding box center [433, 205] width 867 height 411
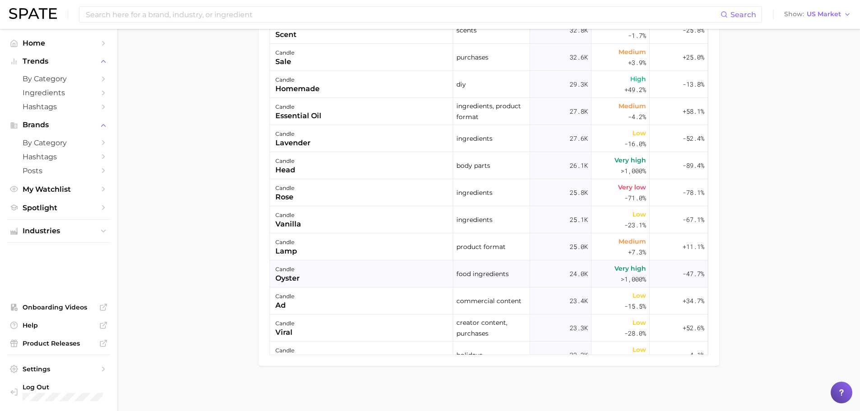
click at [622, 268] on span "Very high" at bounding box center [630, 268] width 32 height 11
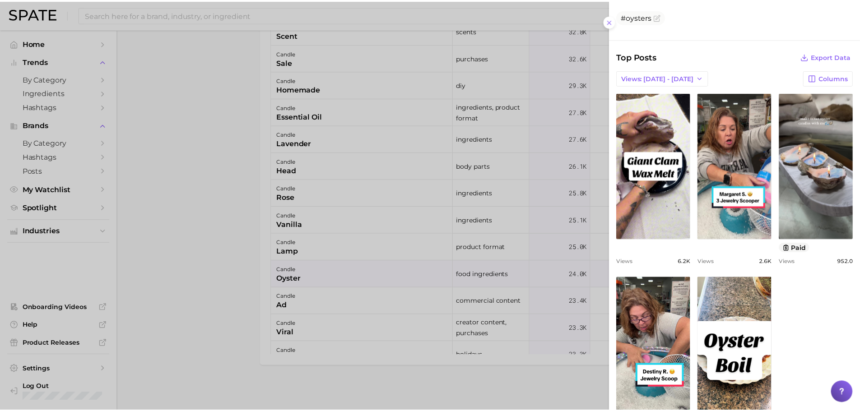
scroll to position [283, 0]
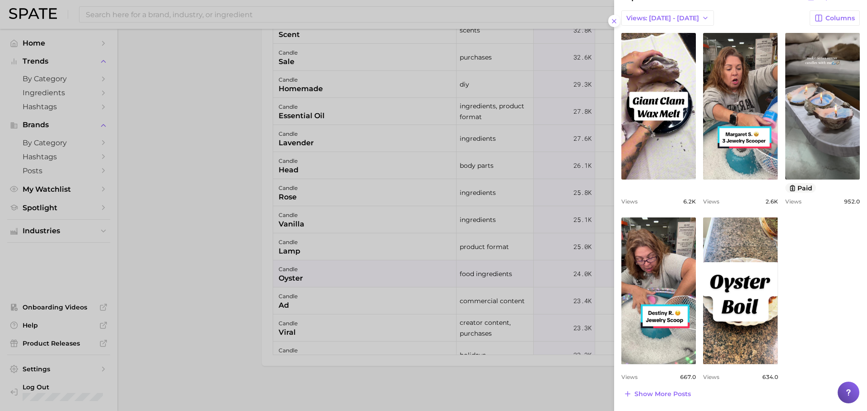
click at [263, 191] on div at bounding box center [433, 205] width 867 height 411
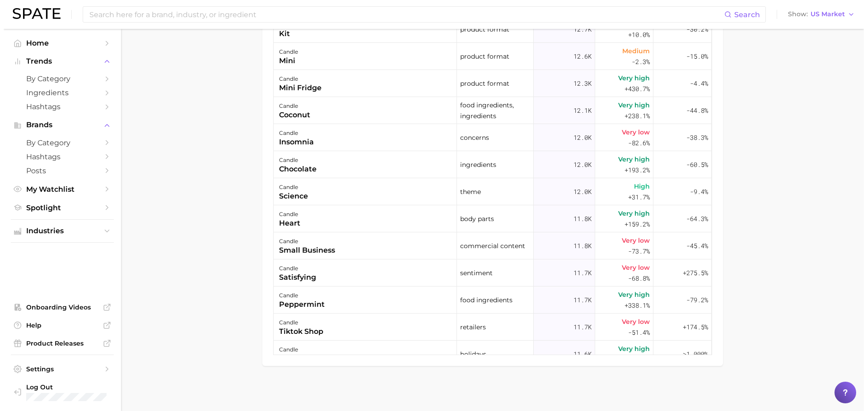
scroll to position [2392, 0]
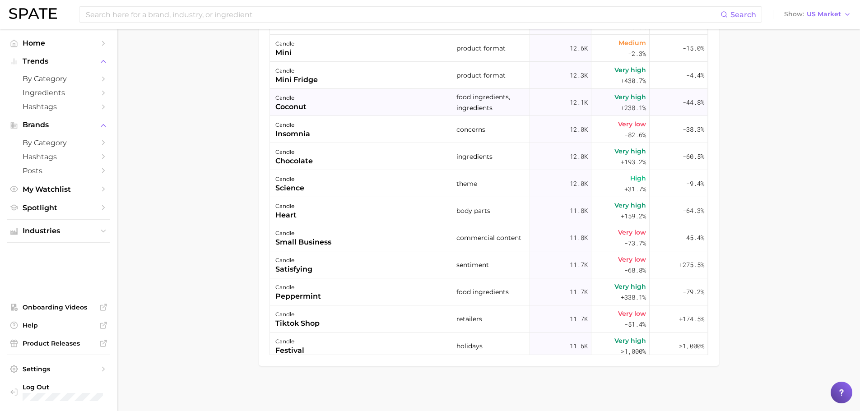
drag, startPoint x: 610, startPoint y: 109, endPoint x: 645, endPoint y: 111, distance: 34.8
click at [645, 111] on button "candle coconut food ingredients, ingredients 12.1k Very high +238.1% -44.8%" at bounding box center [489, 102] width 438 height 27
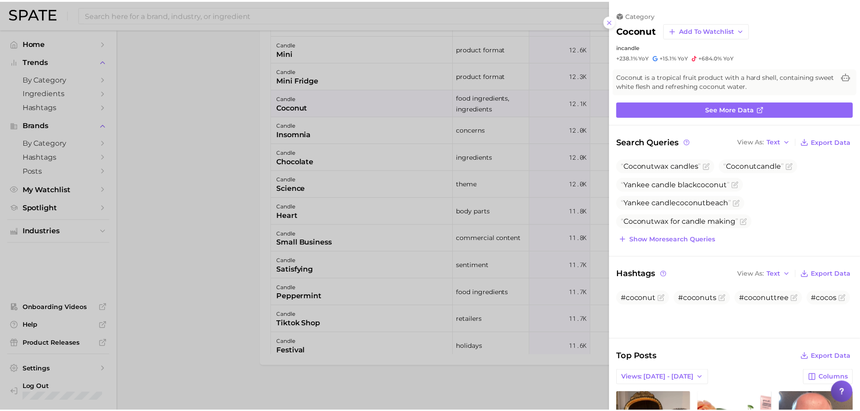
scroll to position [0, 0]
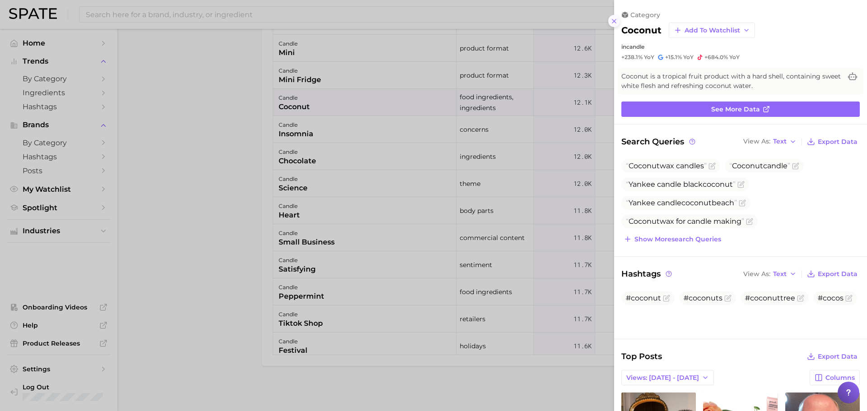
click at [616, 23] on line at bounding box center [614, 21] width 4 height 4
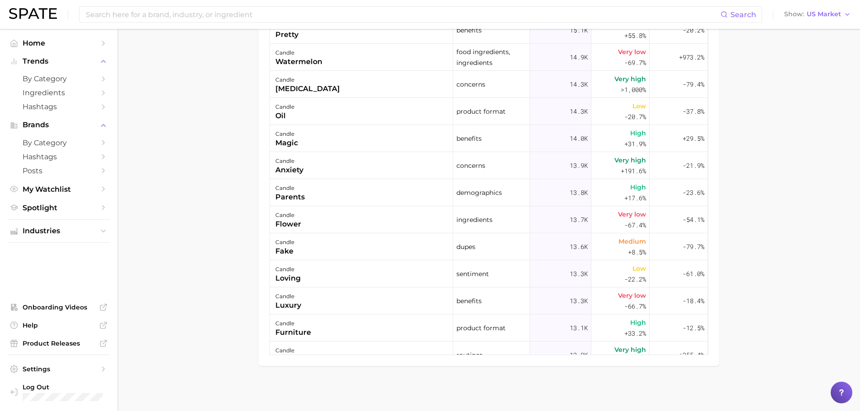
scroll to position [2212, 0]
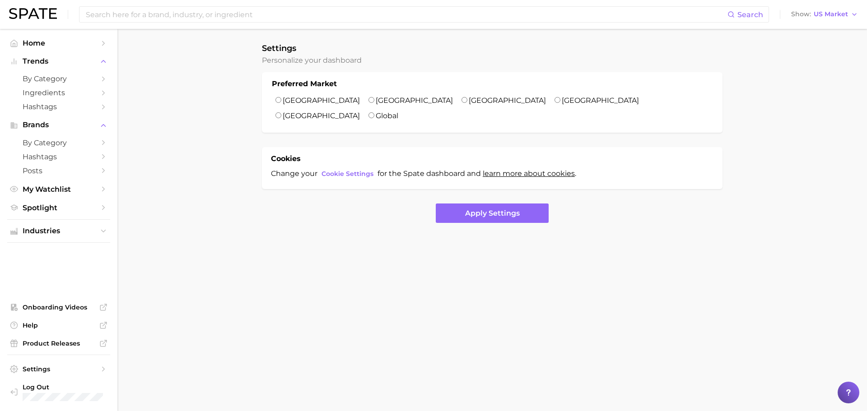
drag, startPoint x: 506, startPoint y: 200, endPoint x: 342, endPoint y: 301, distance: 192.9
click at [342, 301] on body "Search Show US Market Home Trends by Category Ingredients Hashtags Brands by Ca…" at bounding box center [433, 205] width 867 height 411
click at [310, 274] on body "Search Show US Market Home Trends by Category Ingredients Hashtags Brands by Ca…" at bounding box center [433, 205] width 867 height 411
click at [60, 223] on ul "Industries" at bounding box center [58, 230] width 103 height 23
click at [37, 232] on span "Industries" at bounding box center [59, 231] width 72 height 8
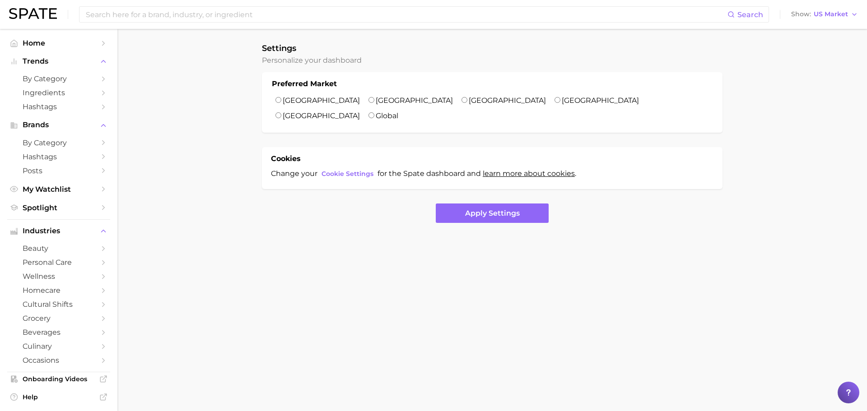
click at [170, 283] on body "Search Show US Market Home Trends by Category Ingredients Hashtags Brands by Ca…" at bounding box center [433, 205] width 867 height 411
click at [56, 230] on span "Industries" at bounding box center [59, 231] width 72 height 8
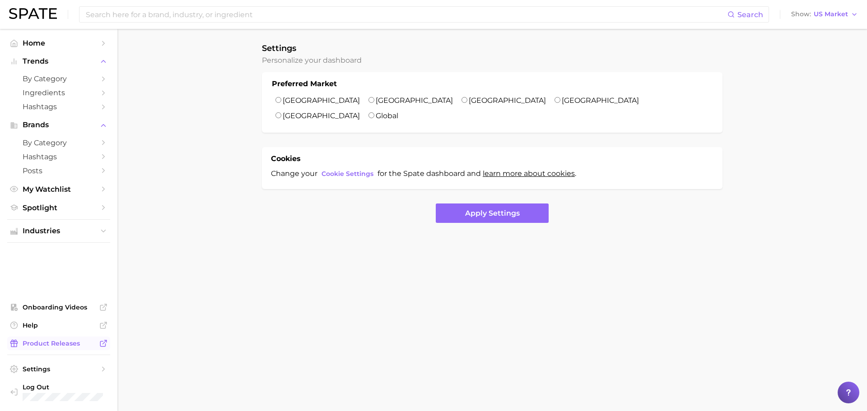
click at [61, 340] on span "Product Releases" at bounding box center [59, 343] width 72 height 8
